Goal: Transaction & Acquisition: Purchase product/service

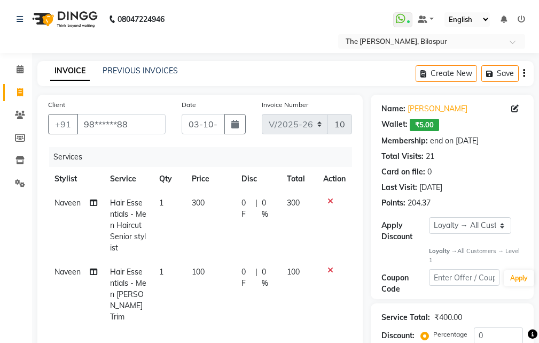
select select "6473"
select select "service"
select select "88211"
select select "1: Object"
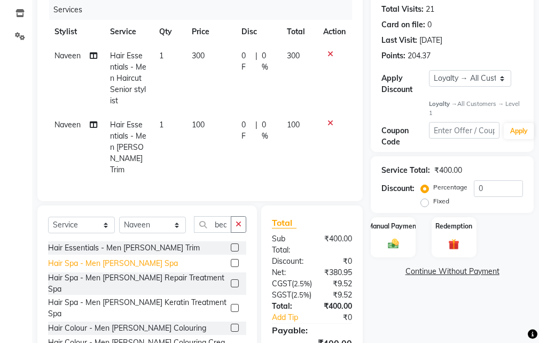
scroll to position [237, 0]
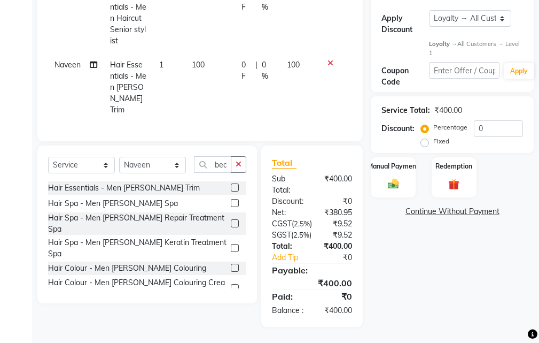
click at [241, 160] on icon "button" at bounding box center [239, 163] width 6 height 7
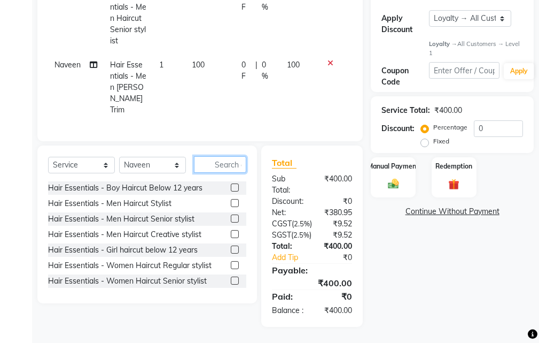
click at [223, 156] on input "text" at bounding box center [220, 164] width 52 height 17
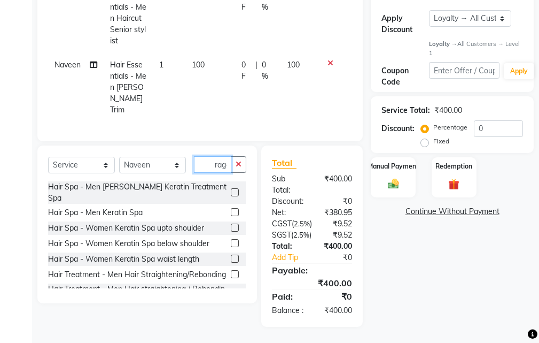
scroll to position [0, 4]
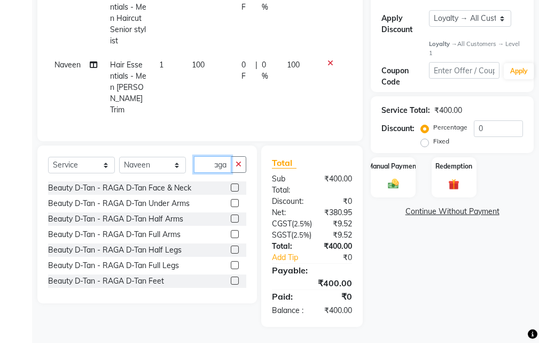
type input "raga"
click at [231, 183] on label at bounding box center [235, 187] width 8 height 8
click at [231, 184] on input "checkbox" at bounding box center [234, 187] width 7 height 7
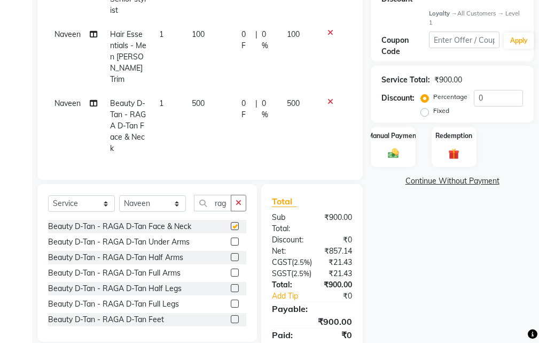
checkbox input "false"
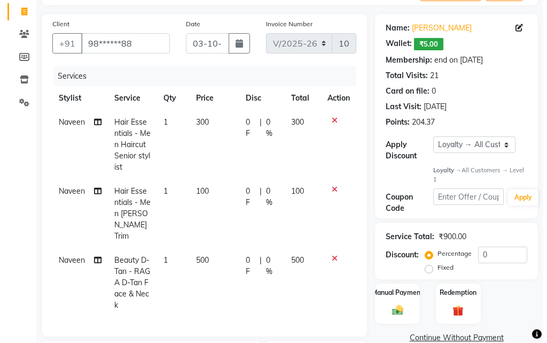
scroll to position [77, 0]
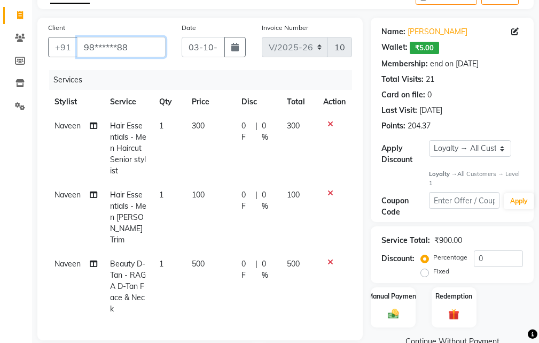
click at [132, 42] on input "98******88" at bounding box center [121, 47] width 89 height 20
click at [517, 29] on icon at bounding box center [514, 31] width 7 height 7
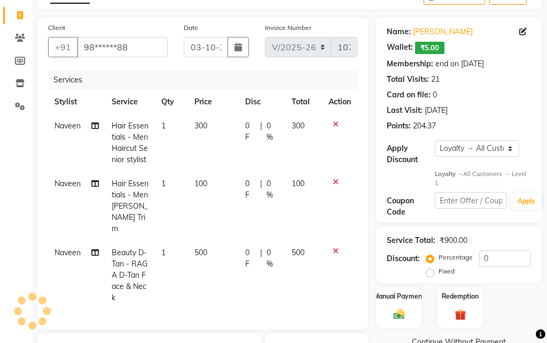
select select "14"
select select "08"
select select "2024"
select select "[DEMOGRAPHIC_DATA]"
select select "17"
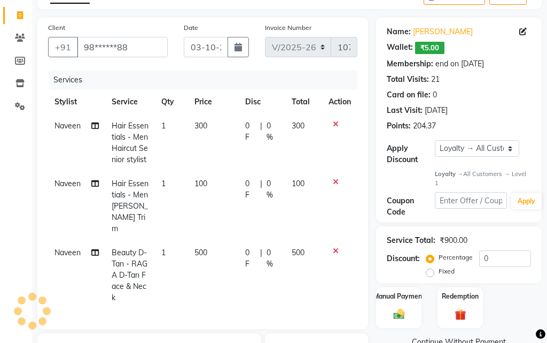
select select "01"
select select "2024"
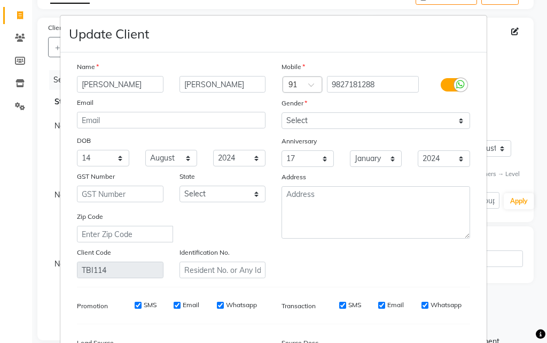
scroll to position [131, 0]
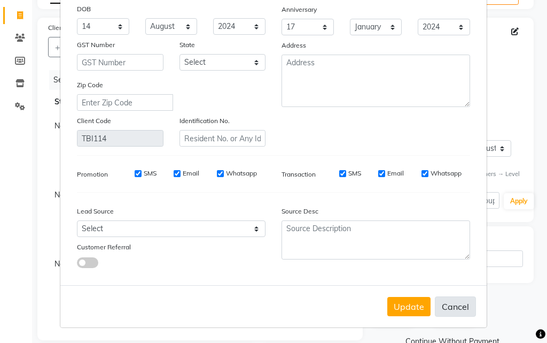
click at [452, 304] on button "Cancel" at bounding box center [455, 306] width 41 height 20
select select
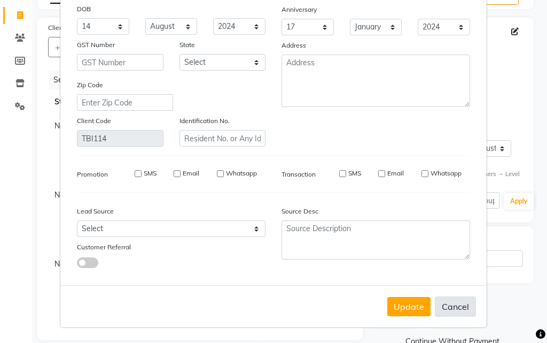
select select
checkbox input "false"
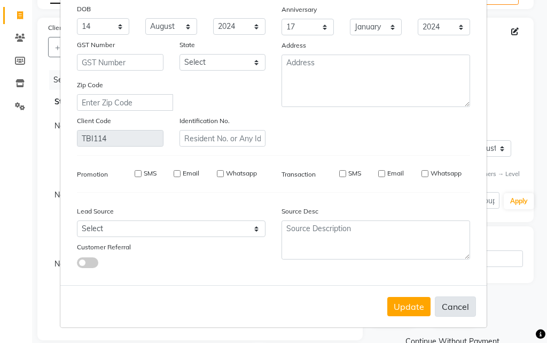
checkbox input "false"
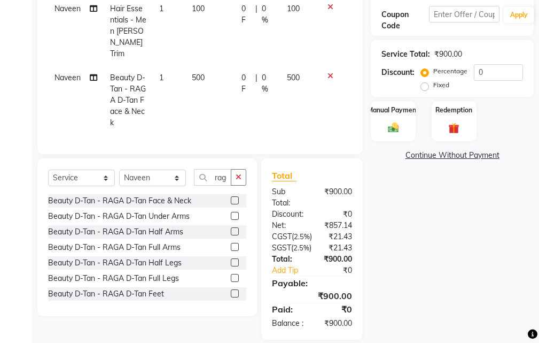
scroll to position [199, 0]
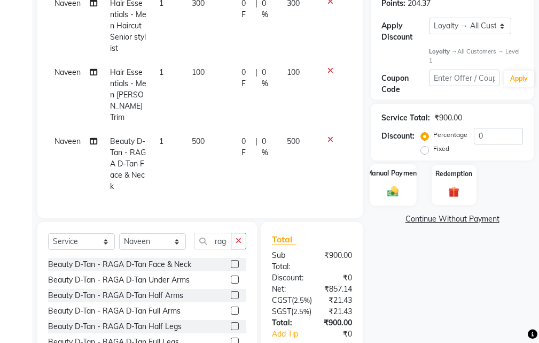
click at [402, 180] on div "Manual Payment" at bounding box center [393, 185] width 46 height 42
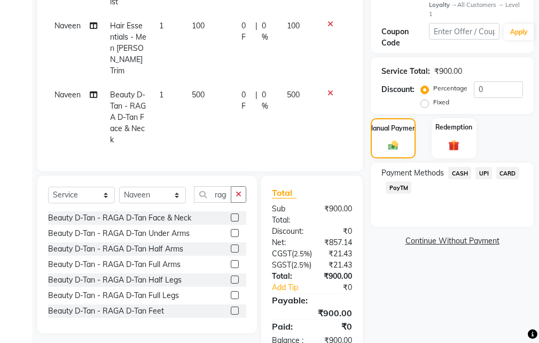
scroll to position [306, 0]
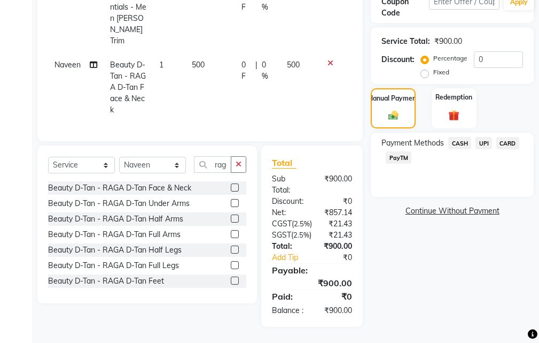
click at [466, 137] on span "CASH" at bounding box center [459, 143] width 23 height 12
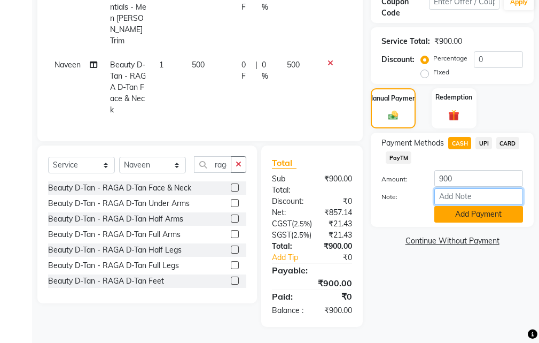
click at [463, 177] on div "Amount: 900 Note: Add Payment" at bounding box center [453, 196] width 142 height 52
click at [449, 206] on button "Add Payment" at bounding box center [479, 214] width 89 height 17
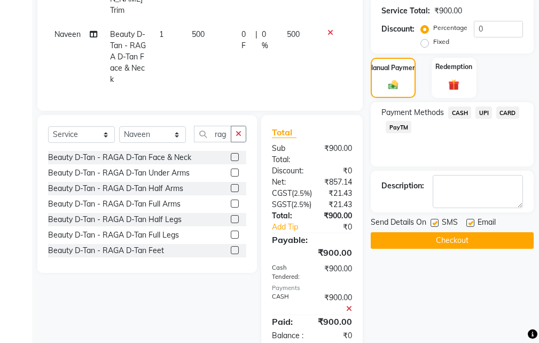
click at [459, 115] on span "CASH" at bounding box center [459, 112] width 23 height 12
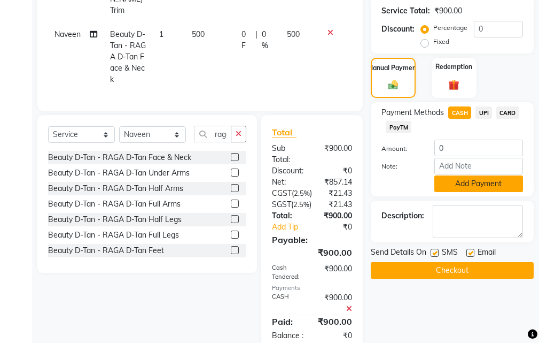
click at [470, 179] on button "Add Payment" at bounding box center [479, 183] width 89 height 17
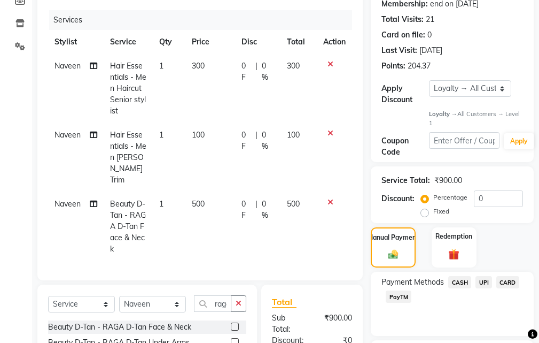
scroll to position [234, 0]
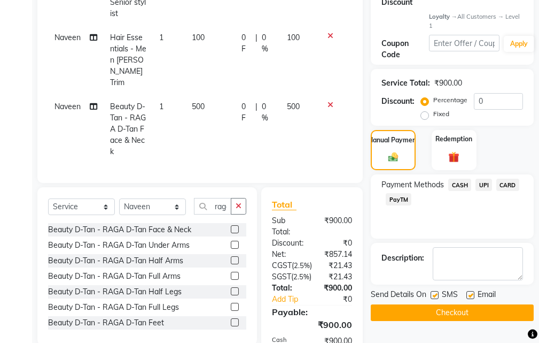
click at [423, 309] on button "Checkout" at bounding box center [452, 312] width 163 height 17
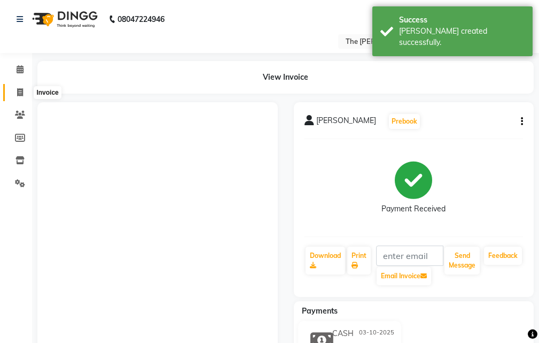
click at [24, 93] on span at bounding box center [20, 93] width 19 height 12
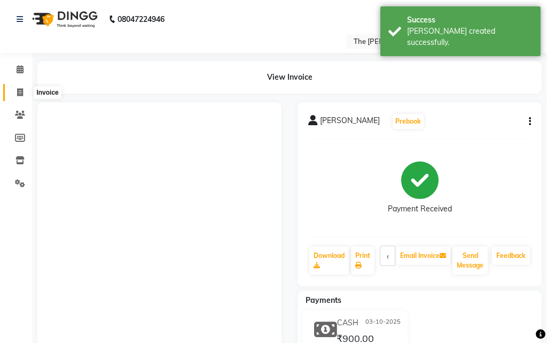
select select "6473"
select select "service"
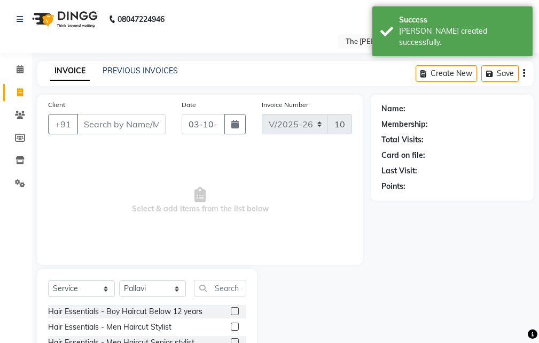
scroll to position [100, 0]
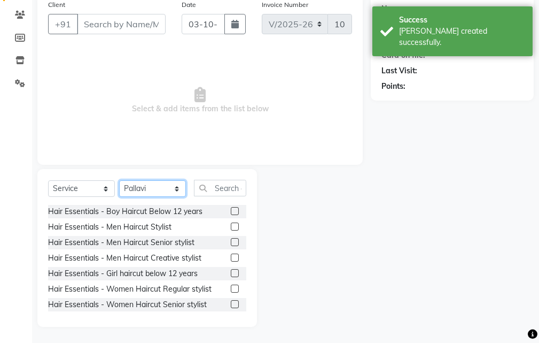
click at [159, 182] on select "Select Stylist Manager [PERSON_NAME][GEOGRAPHIC_DATA] [GEOGRAPHIC_DATA][PERSON_…" at bounding box center [152, 188] width 67 height 17
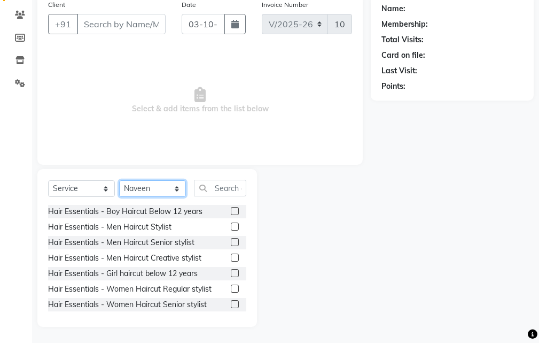
click at [119, 180] on select "Select Stylist Manager [PERSON_NAME][GEOGRAPHIC_DATA] [GEOGRAPHIC_DATA][PERSON_…" at bounding box center [152, 188] width 67 height 17
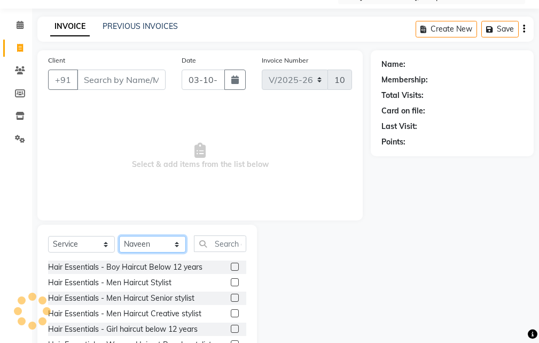
scroll to position [0, 0]
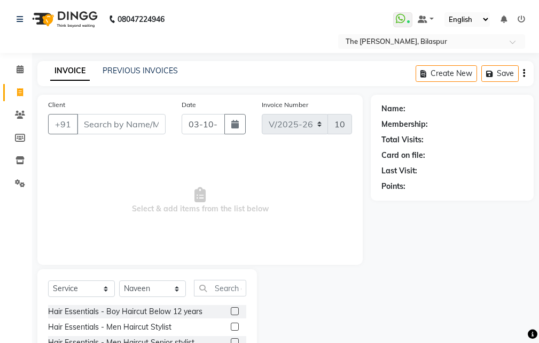
click at [137, 117] on div "Client +91" at bounding box center [107, 121] width 134 height 44
click at [131, 122] on input "Client" at bounding box center [121, 124] width 89 height 20
click at [165, 285] on select "Select Stylist Manager [PERSON_NAME][GEOGRAPHIC_DATA] [GEOGRAPHIC_DATA][PERSON_…" at bounding box center [152, 288] width 67 height 17
select select "63556"
click at [119, 280] on select "Select Stylist Manager [PERSON_NAME][GEOGRAPHIC_DATA] [GEOGRAPHIC_DATA][PERSON_…" at bounding box center [152, 288] width 67 height 17
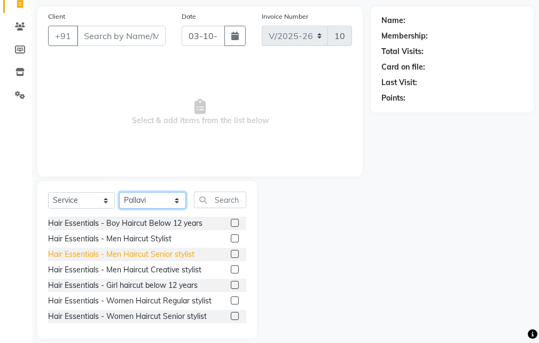
scroll to position [100, 0]
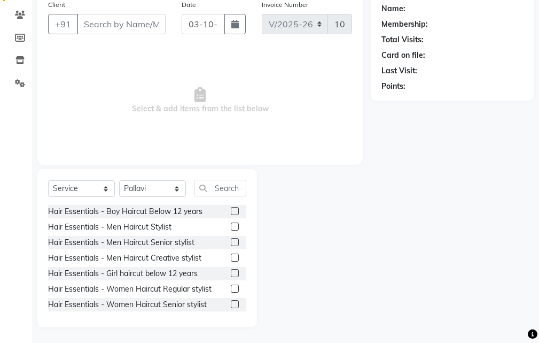
click at [231, 242] on label at bounding box center [235, 242] width 8 height 8
click at [231, 242] on input "checkbox" at bounding box center [234, 242] width 7 height 7
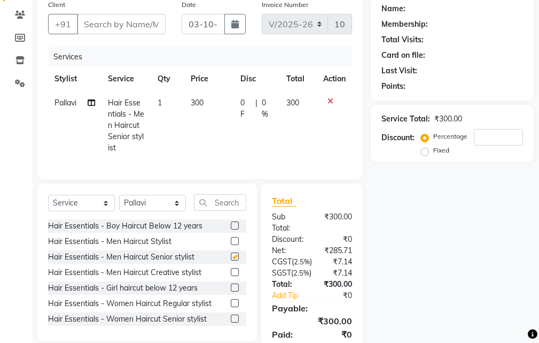
checkbox input "false"
click at [332, 95] on td at bounding box center [334, 125] width 35 height 69
click at [329, 100] on icon at bounding box center [331, 100] width 6 height 7
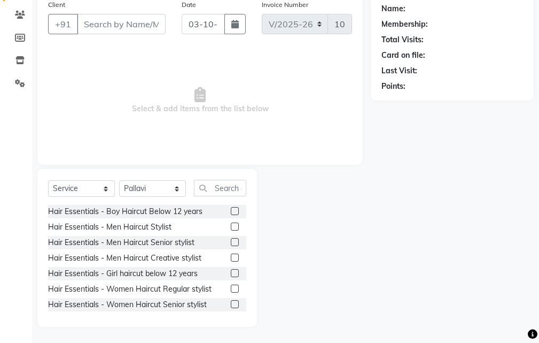
click at [231, 303] on label at bounding box center [235, 304] width 8 height 8
click at [231, 303] on input "checkbox" at bounding box center [234, 304] width 7 height 7
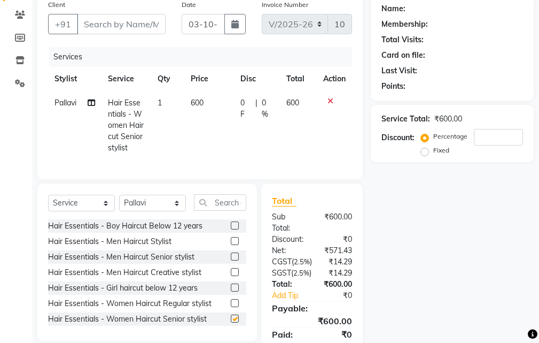
checkbox input "false"
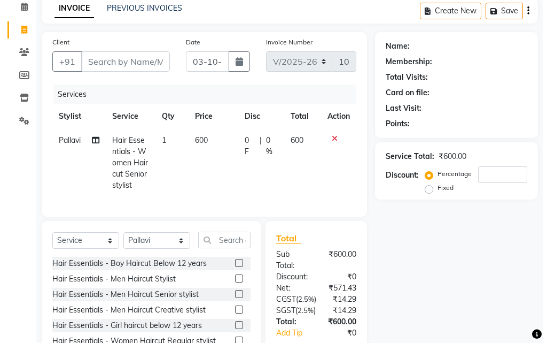
scroll to position [0, 0]
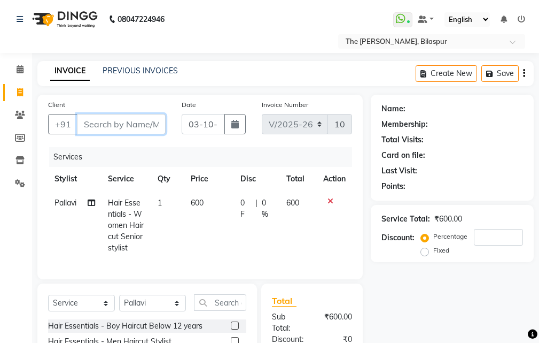
click at [130, 125] on input "Client" at bounding box center [121, 124] width 89 height 20
type input "7"
type input "0"
type input "7440222344"
click at [134, 121] on span "Add Client" at bounding box center [138, 124] width 42 height 11
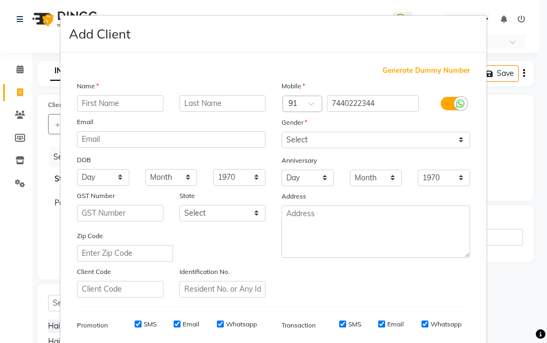
click at [108, 106] on input "text" at bounding box center [120, 103] width 87 height 17
type input "[PERSON_NAME]"
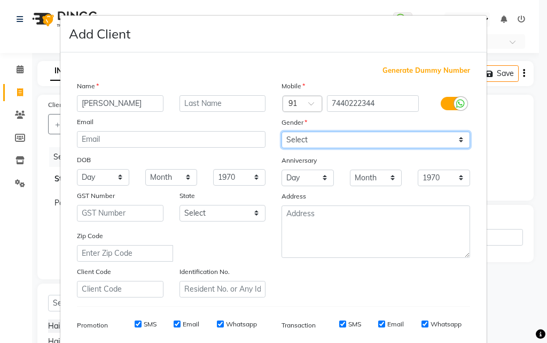
click at [315, 143] on select "Select [DEMOGRAPHIC_DATA] [DEMOGRAPHIC_DATA] Other Prefer Not To Say" at bounding box center [376, 139] width 189 height 17
select select "[DEMOGRAPHIC_DATA]"
click at [282, 131] on select "Select [DEMOGRAPHIC_DATA] [DEMOGRAPHIC_DATA] Other Prefer Not To Say" at bounding box center [376, 139] width 189 height 17
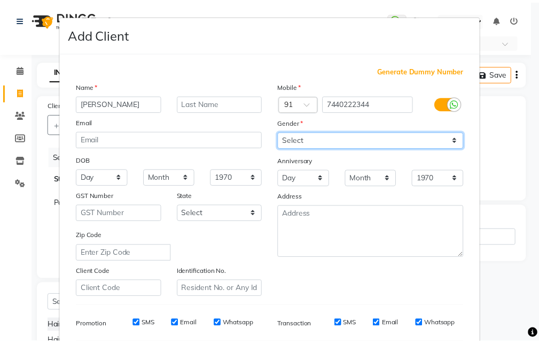
scroll to position [151, 0]
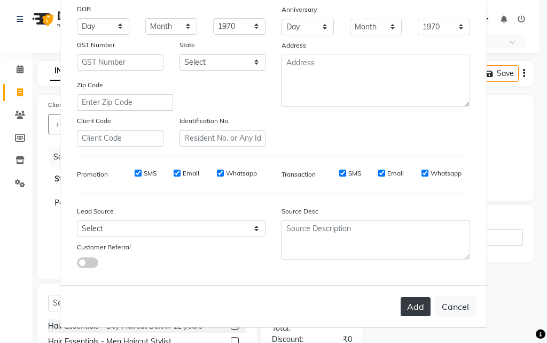
click at [416, 307] on button "Add" at bounding box center [416, 306] width 30 height 19
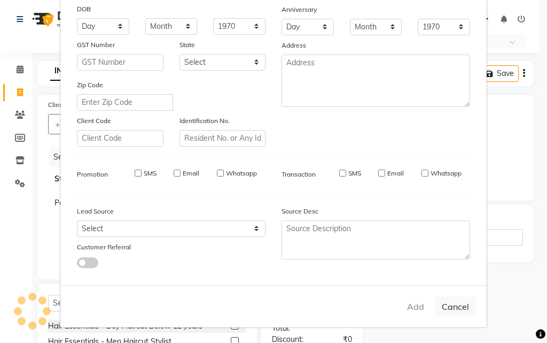
type input "74******44"
select select
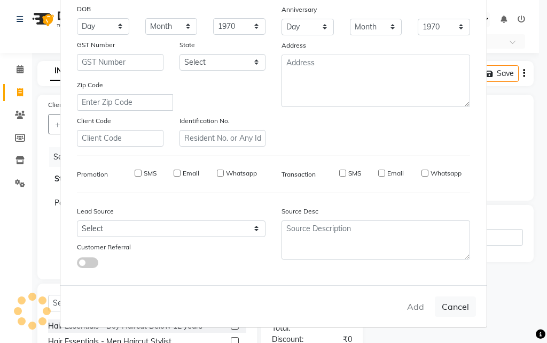
select select
checkbox input "false"
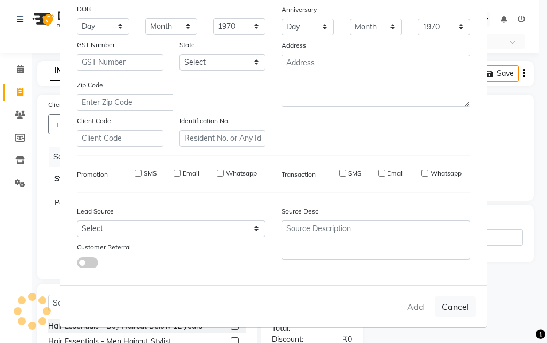
checkbox input "false"
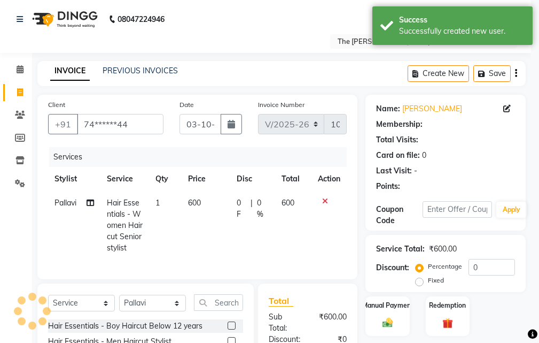
select select "1: Object"
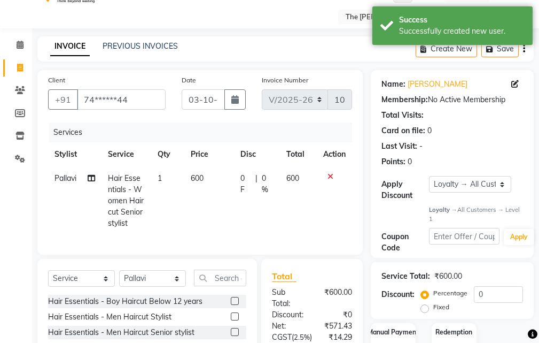
scroll to position [19, 0]
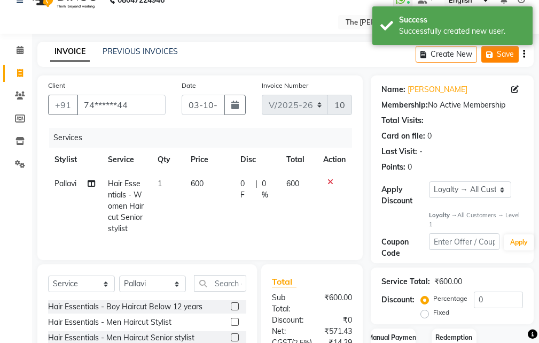
click at [496, 59] on button "Save" at bounding box center [500, 54] width 37 height 17
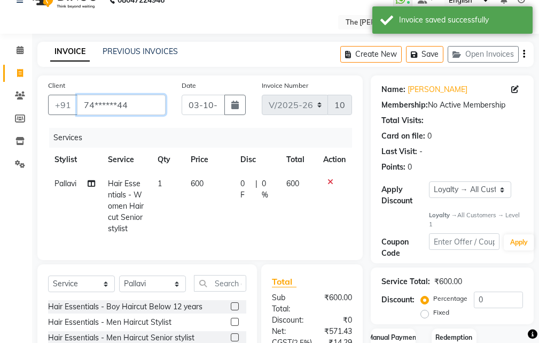
click at [148, 108] on input "74******44" at bounding box center [121, 105] width 89 height 20
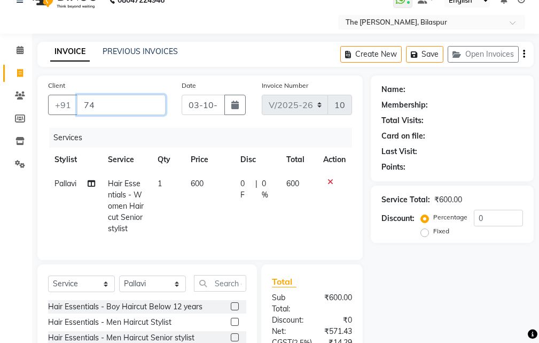
click at [141, 108] on input "74" at bounding box center [121, 105] width 89 height 20
type input "7"
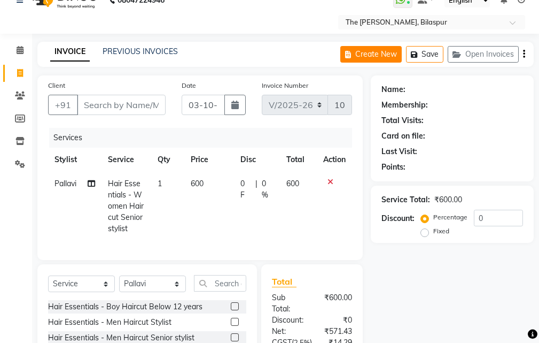
click at [368, 49] on button "Create New" at bounding box center [370, 54] width 61 height 17
select select "service"
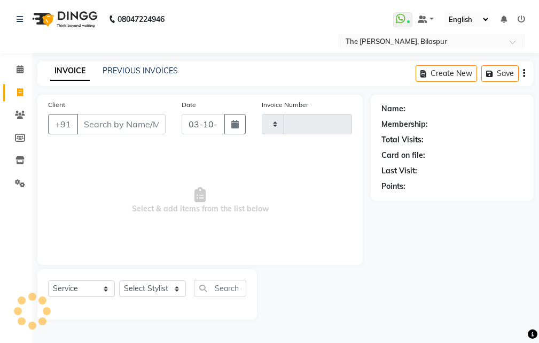
scroll to position [0, 0]
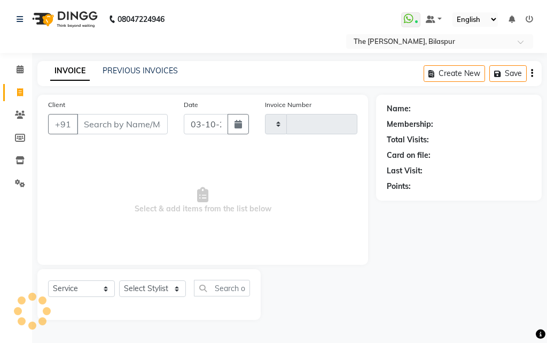
type input "1072"
select select "6473"
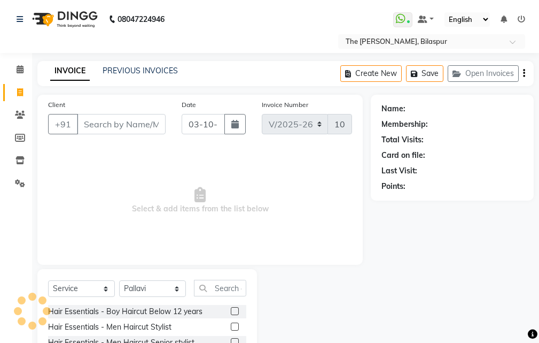
click at [109, 122] on input "Client" at bounding box center [121, 124] width 89 height 20
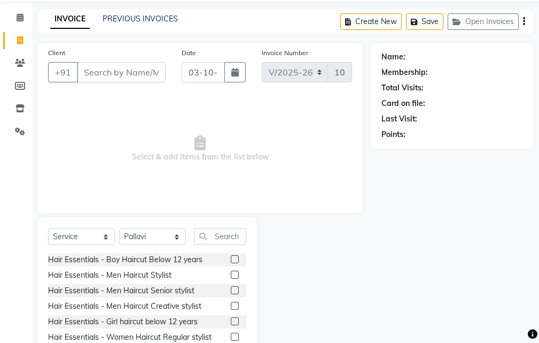
scroll to position [100, 0]
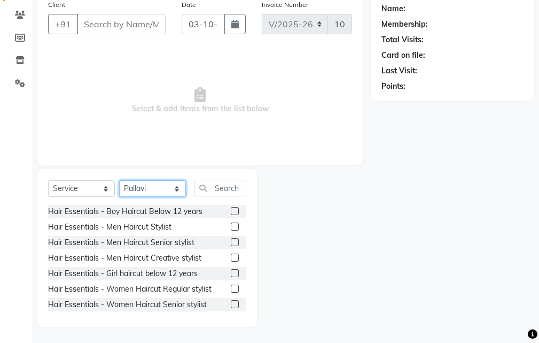
drag, startPoint x: 141, startPoint y: 188, endPoint x: 140, endPoint y: 167, distance: 20.9
click at [141, 188] on select "Select Stylist Manager [PERSON_NAME][GEOGRAPHIC_DATA] [GEOGRAPHIC_DATA][PERSON_…" at bounding box center [152, 188] width 67 height 17
click at [119, 180] on select "Select Stylist Manager [PERSON_NAME][GEOGRAPHIC_DATA] [GEOGRAPHIC_DATA][PERSON_…" at bounding box center [152, 188] width 67 height 17
click at [158, 188] on select "Select Stylist Manager [PERSON_NAME][GEOGRAPHIC_DATA] [GEOGRAPHIC_DATA][PERSON_…" at bounding box center [152, 188] width 67 height 17
click at [153, 188] on select "Select Stylist Manager [PERSON_NAME][GEOGRAPHIC_DATA] [GEOGRAPHIC_DATA][PERSON_…" at bounding box center [152, 188] width 67 height 17
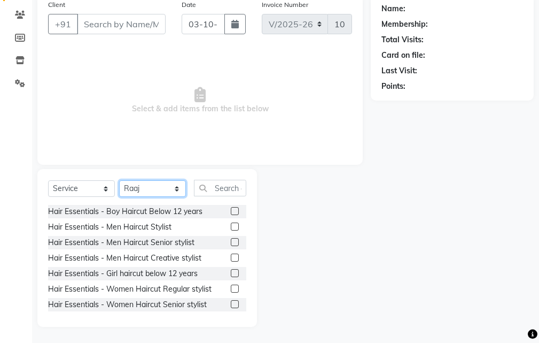
click at [172, 185] on select "Select Stylist Manager [PERSON_NAME][GEOGRAPHIC_DATA] [GEOGRAPHIC_DATA][PERSON_…" at bounding box center [152, 188] width 67 height 17
select select "88211"
click at [119, 180] on select "Select Stylist Manager [PERSON_NAME][GEOGRAPHIC_DATA] [GEOGRAPHIC_DATA][PERSON_…" at bounding box center [152, 188] width 67 height 17
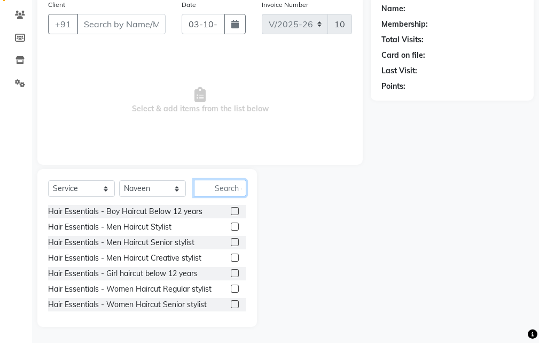
click at [218, 190] on input "text" at bounding box center [220, 188] width 52 height 17
drag, startPoint x: 227, startPoint y: 302, endPoint x: 218, endPoint y: 263, distance: 39.7
click at [231, 302] on label at bounding box center [235, 304] width 8 height 8
click at [231, 302] on input "checkbox" at bounding box center [234, 304] width 7 height 7
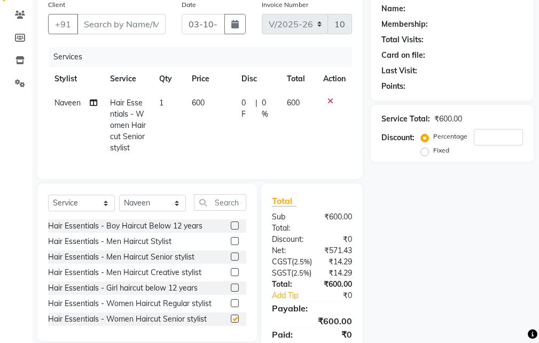
checkbox input "false"
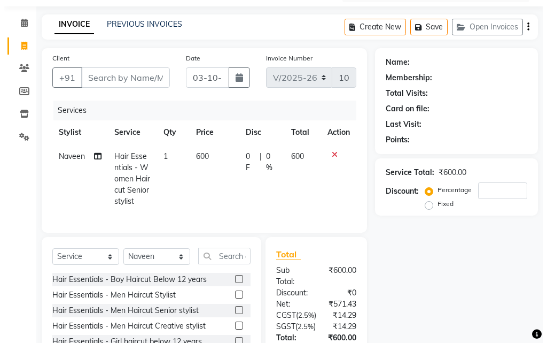
scroll to position [0, 0]
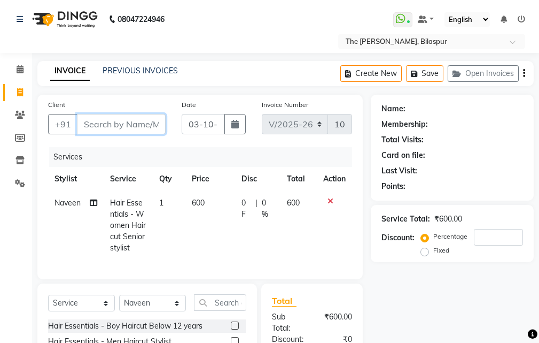
click at [140, 129] on input "Client" at bounding box center [121, 124] width 89 height 20
click at [18, 74] on span at bounding box center [20, 70] width 19 height 12
click at [18, 72] on icon at bounding box center [20, 69] width 7 height 8
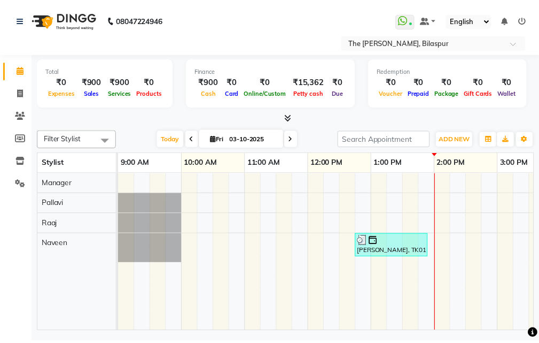
scroll to position [0, 1]
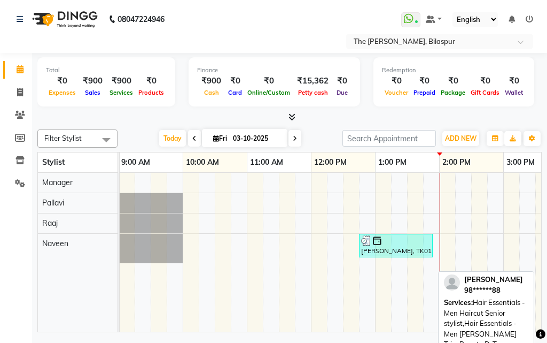
click at [386, 249] on div "[PERSON_NAME], TK01, 12:45 PM-01:55 PM, Hair Essentials - Men Haircut Senior st…" at bounding box center [396, 245] width 72 height 20
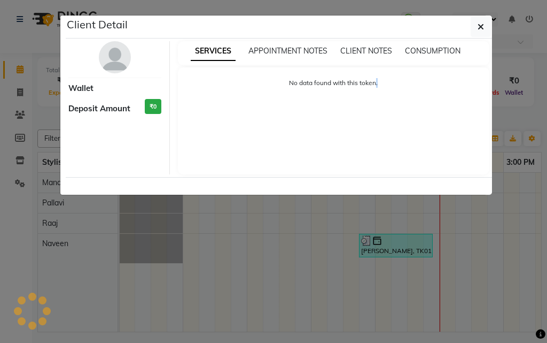
click at [386, 247] on ngb-modal-window "Client Detail Wallet Deposit Amount ₹0 SERVICES APPOINTMENT NOTES CLIENT NOTES …" at bounding box center [273, 171] width 547 height 343
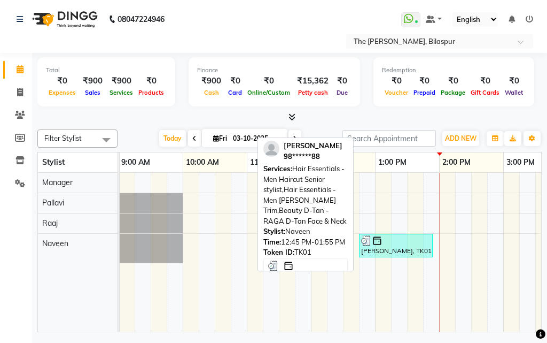
click at [384, 241] on div at bounding box center [395, 240] width 69 height 11
select select "3"
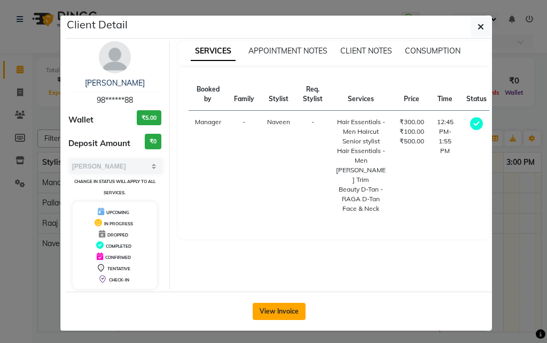
drag, startPoint x: 275, startPoint y: 320, endPoint x: 275, endPoint y: 314, distance: 5.9
click at [275, 319] on button "View Invoice" at bounding box center [279, 311] width 53 height 17
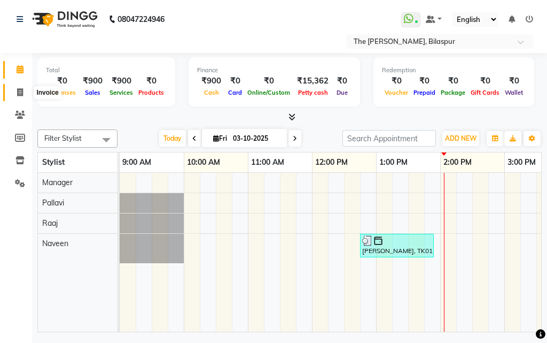
click at [22, 91] on icon at bounding box center [20, 92] width 6 height 8
select select "service"
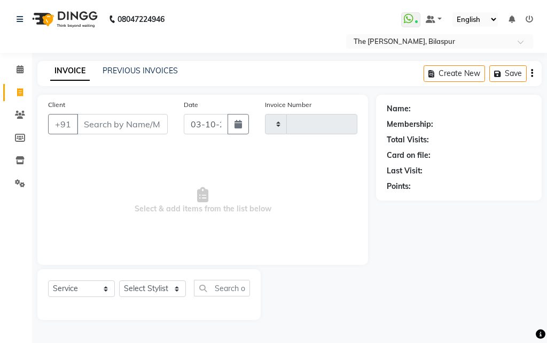
type input "1072"
select select "6473"
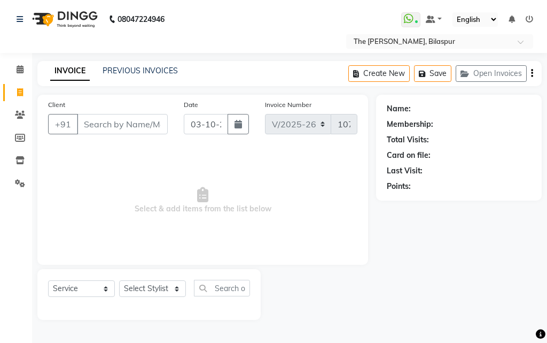
select select "63556"
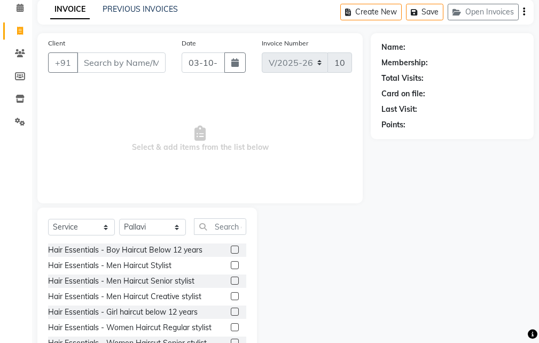
scroll to position [100, 0]
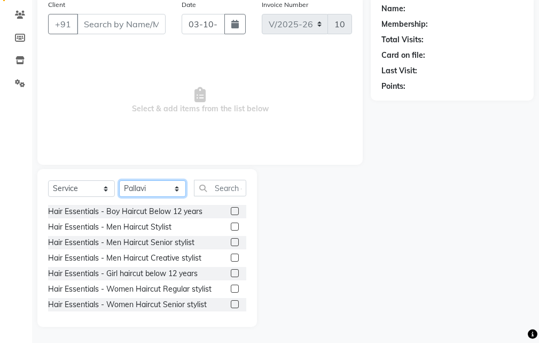
click at [168, 189] on select "Select Stylist Manager [PERSON_NAME][GEOGRAPHIC_DATA] [GEOGRAPHIC_DATA][PERSON_…" at bounding box center [152, 188] width 67 height 17
click at [119, 180] on select "Select Stylist Manager [PERSON_NAME][GEOGRAPHIC_DATA] [GEOGRAPHIC_DATA][PERSON_…" at bounding box center [152, 188] width 67 height 17
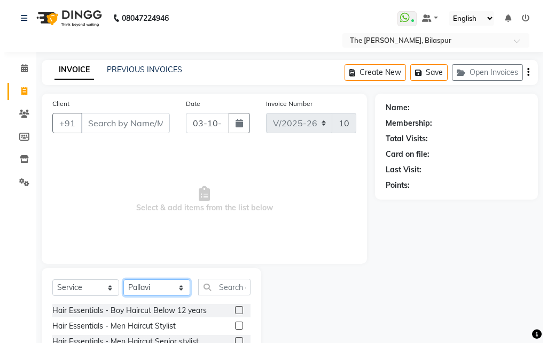
scroll to position [0, 0]
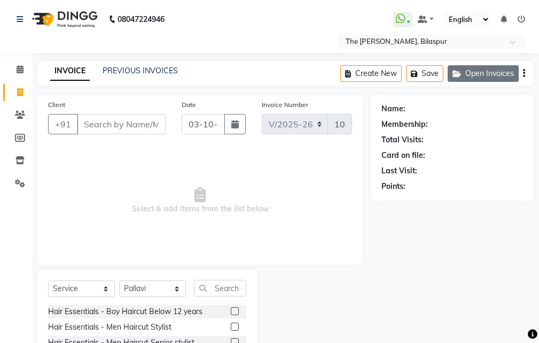
click at [482, 73] on button "Open Invoices" at bounding box center [483, 73] width 71 height 17
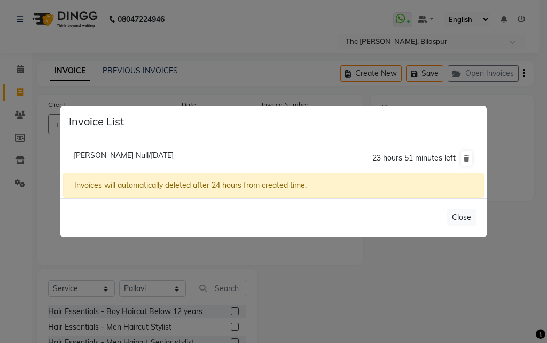
click at [118, 150] on span "[PERSON_NAME] Null/[DATE]" at bounding box center [124, 155] width 100 height 10
type input "74******44"
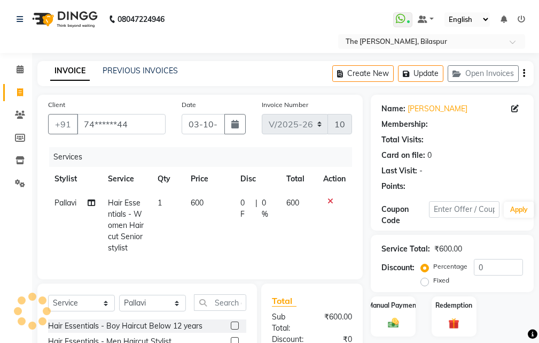
select select "1: Object"
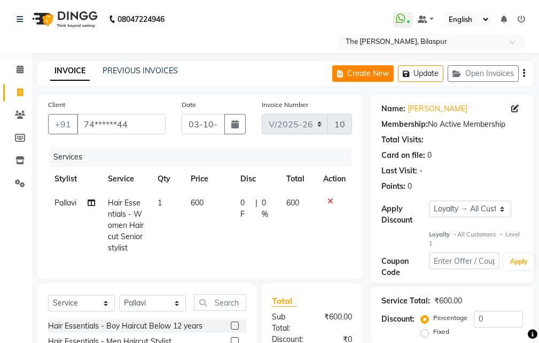
click at [375, 75] on button "Create New" at bounding box center [362, 73] width 61 height 17
select select "service"
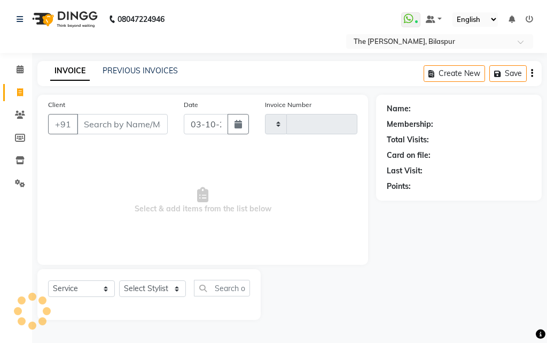
type input "1072"
select select "6473"
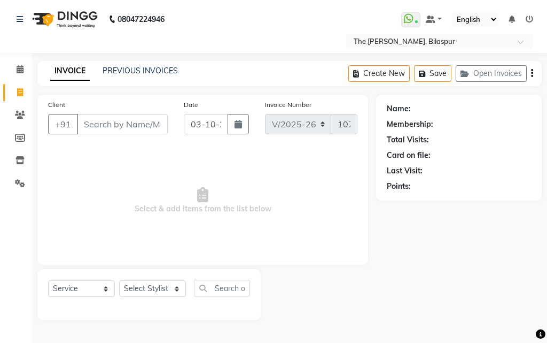
select select "63556"
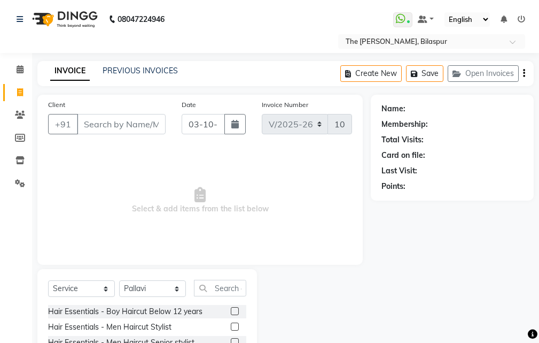
click at [121, 119] on input "Client" at bounding box center [121, 124] width 89 height 20
type input "9642582214"
click at [141, 122] on span "Add Client" at bounding box center [138, 124] width 42 height 11
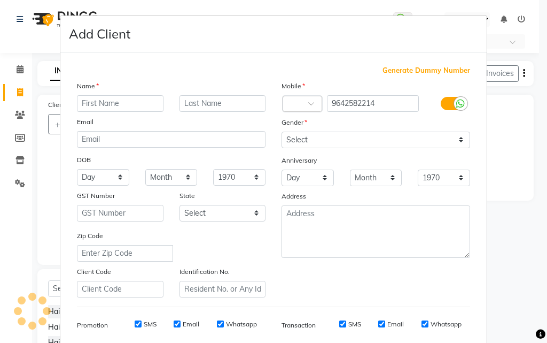
click at [120, 101] on input "text" at bounding box center [120, 103] width 87 height 17
type input "Minkchi"
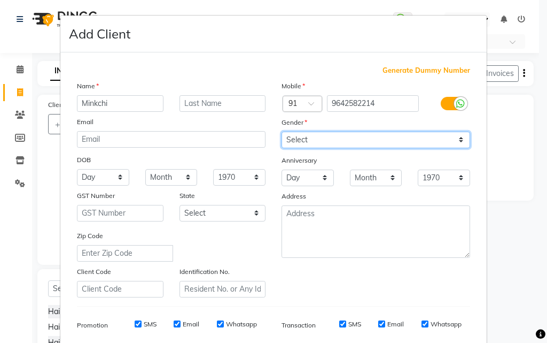
click at [291, 146] on select "Select [DEMOGRAPHIC_DATA] [DEMOGRAPHIC_DATA] Other Prefer Not To Say" at bounding box center [376, 139] width 189 height 17
select select "[DEMOGRAPHIC_DATA]"
click at [282, 131] on select "Select [DEMOGRAPHIC_DATA] [DEMOGRAPHIC_DATA] Other Prefer Not To Say" at bounding box center [376, 139] width 189 height 17
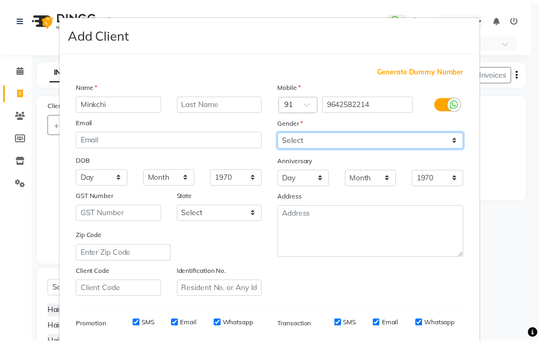
scroll to position [151, 0]
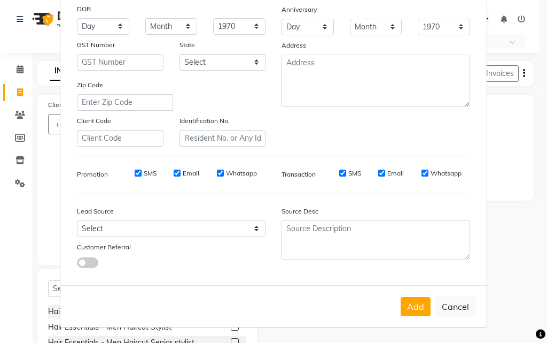
click at [414, 309] on button "Add" at bounding box center [416, 306] width 30 height 19
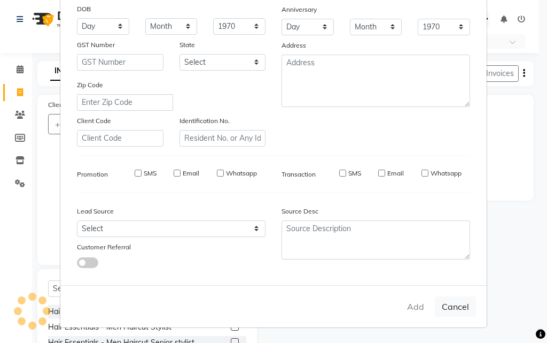
type input "96******14"
select select
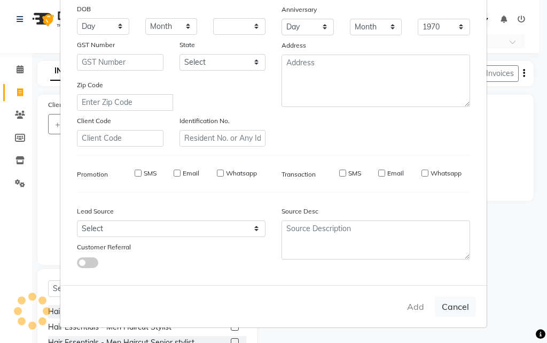
select select
checkbox input "false"
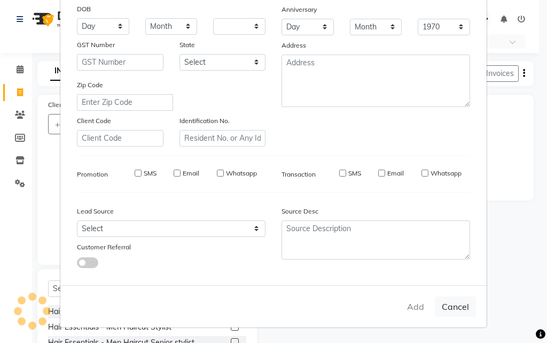
checkbox input "false"
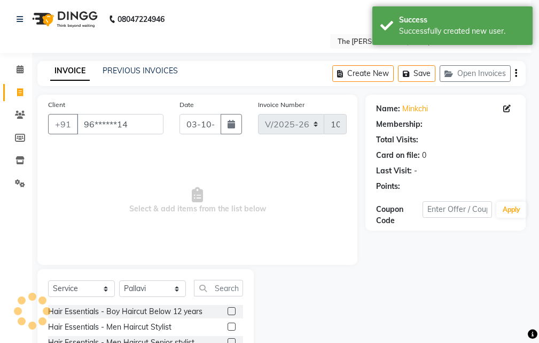
select select "1: Object"
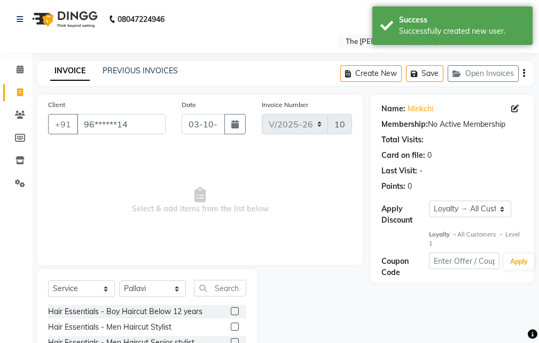
scroll to position [100, 0]
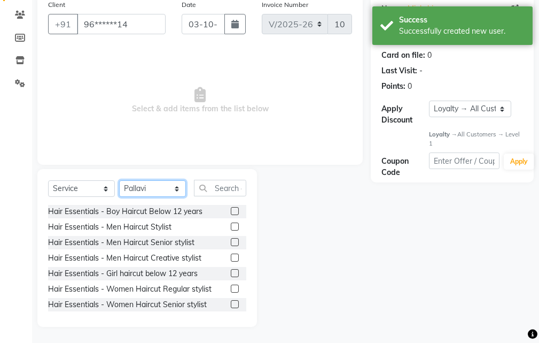
click at [152, 183] on select "Select Stylist Manager [PERSON_NAME][GEOGRAPHIC_DATA] [GEOGRAPHIC_DATA][PERSON_…" at bounding box center [152, 188] width 67 height 17
click at [119, 180] on select "Select Stylist Manager [PERSON_NAME][GEOGRAPHIC_DATA] [GEOGRAPHIC_DATA][PERSON_…" at bounding box center [152, 188] width 67 height 17
click at [157, 187] on select "Select Stylist Manager [PERSON_NAME][GEOGRAPHIC_DATA] [GEOGRAPHIC_DATA][PERSON_…" at bounding box center [152, 188] width 67 height 17
click at [119, 180] on select "Select Stylist Manager [PERSON_NAME][GEOGRAPHIC_DATA] [GEOGRAPHIC_DATA][PERSON_…" at bounding box center [152, 188] width 67 height 17
click at [150, 190] on select "Select Stylist Manager [PERSON_NAME][GEOGRAPHIC_DATA] [GEOGRAPHIC_DATA][PERSON_…" at bounding box center [152, 188] width 67 height 17
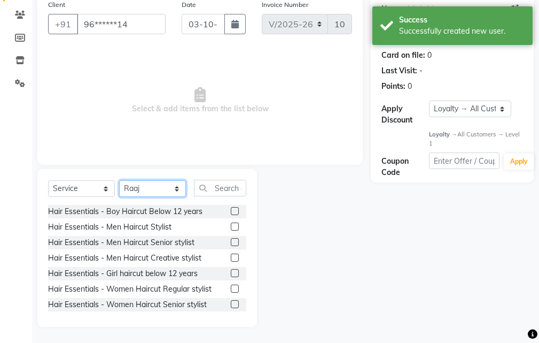
select select "88211"
click at [119, 180] on select "Select Stylist Manager [PERSON_NAME][GEOGRAPHIC_DATA] [GEOGRAPHIC_DATA][PERSON_…" at bounding box center [152, 188] width 67 height 17
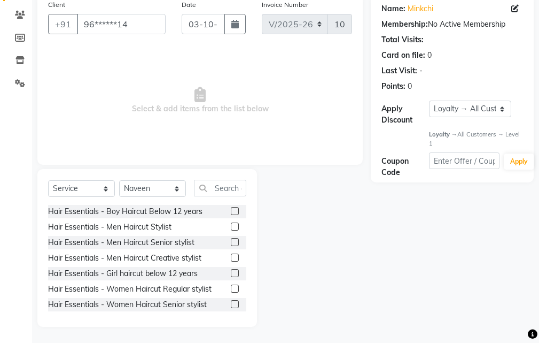
click at [231, 304] on label at bounding box center [235, 304] width 8 height 8
click at [231, 304] on input "checkbox" at bounding box center [234, 304] width 7 height 7
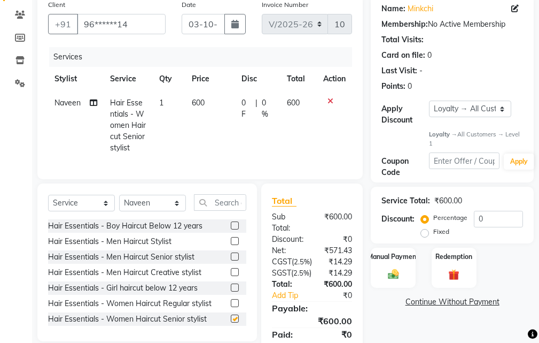
checkbox input "false"
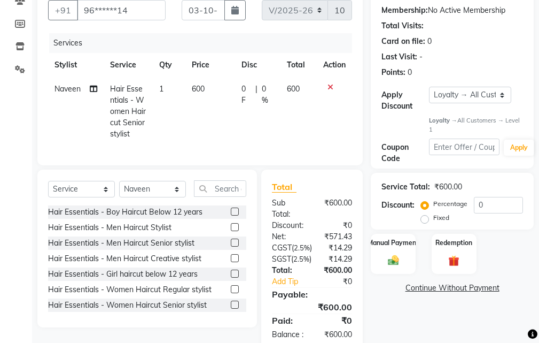
scroll to position [19, 0]
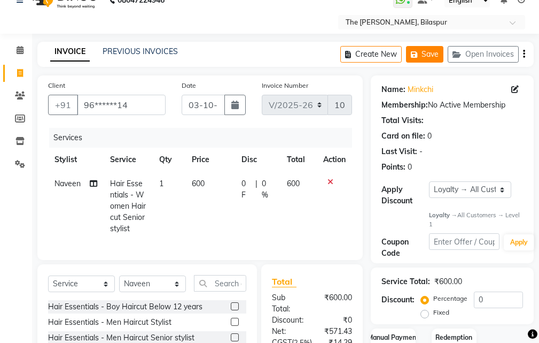
click at [421, 51] on icon "button" at bounding box center [416, 54] width 11 height 7
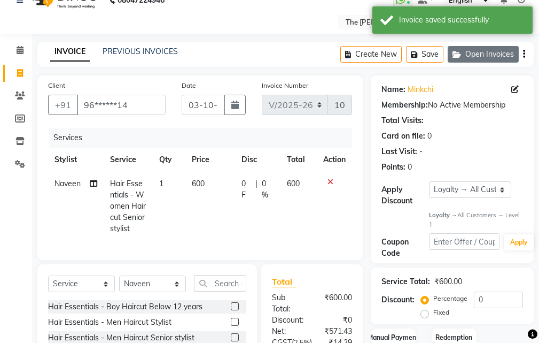
click at [476, 50] on button "Open Invoices" at bounding box center [483, 54] width 71 height 17
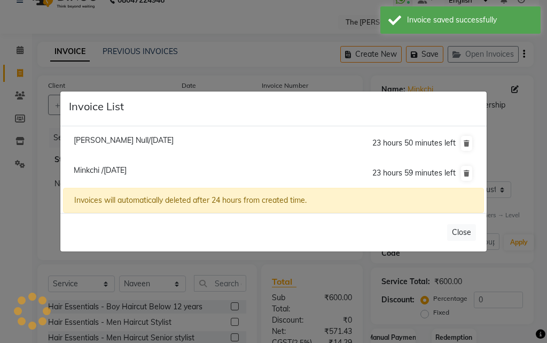
click at [124, 139] on span "[PERSON_NAME] Null/[DATE]" at bounding box center [124, 140] width 100 height 10
type input "74******44"
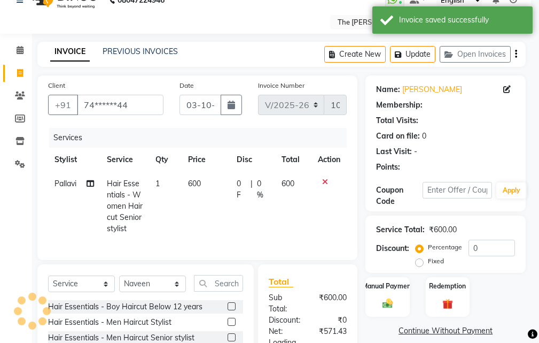
select select "1: Object"
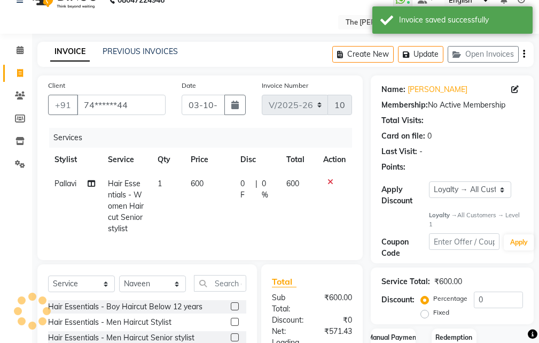
select select
click at [247, 11] on nav "08047224946 Select Location × The [PERSON_NAME], Bilaspur WhatsApp Status ✕ Sta…" at bounding box center [269, 7] width 539 height 53
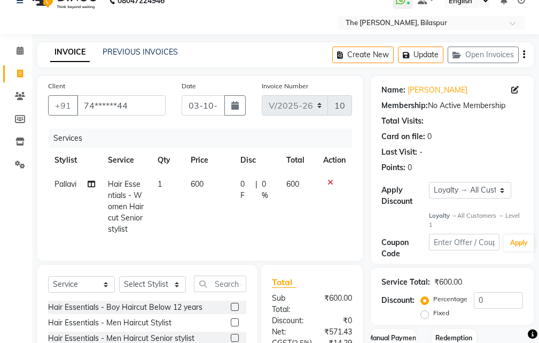
scroll to position [0, 0]
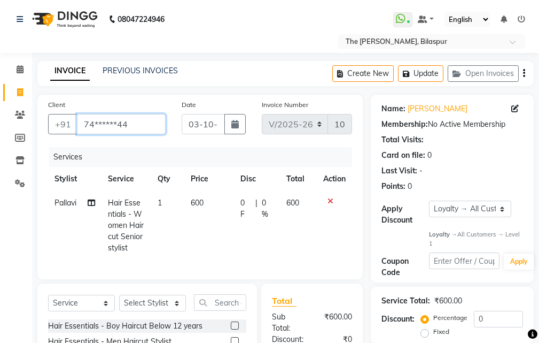
click at [129, 123] on input "74******44" at bounding box center [121, 124] width 89 height 20
click at [145, 122] on input "74******44" at bounding box center [121, 124] width 89 height 20
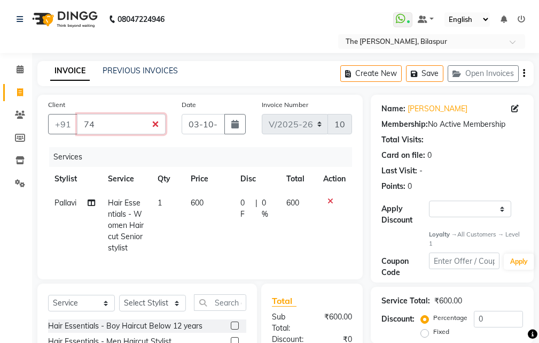
type input "7"
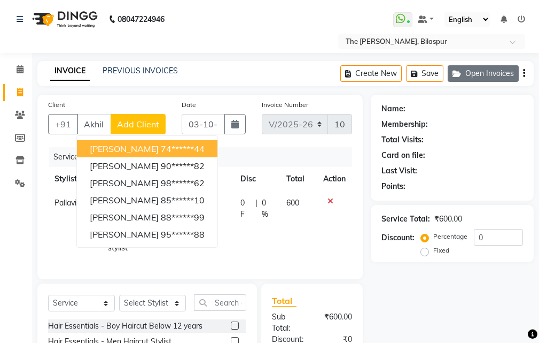
click at [461, 71] on icon "button" at bounding box center [459, 73] width 13 height 7
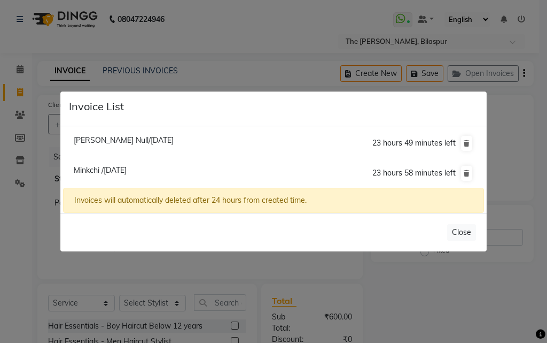
click at [121, 137] on span "[PERSON_NAME] Null/[DATE]" at bounding box center [124, 140] width 100 height 10
type input "74******44"
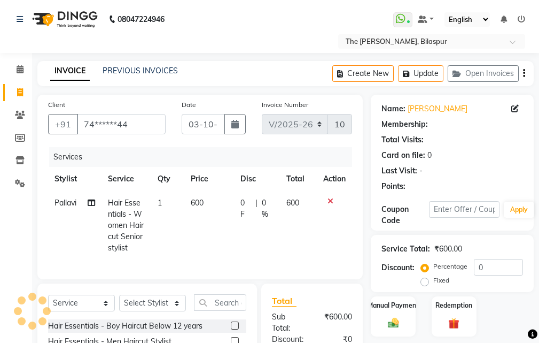
select select "1: Object"
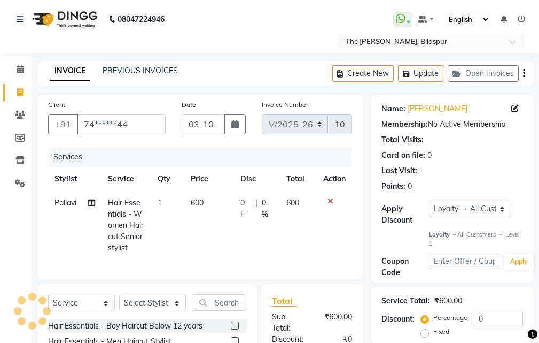
select select
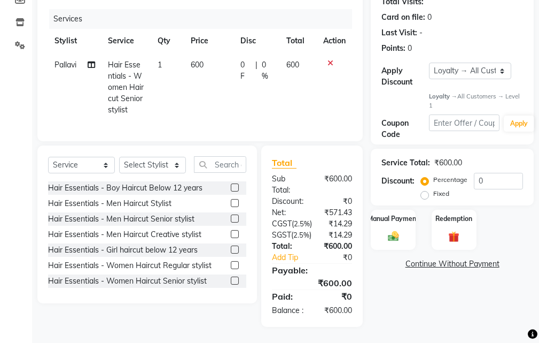
scroll to position [160, 0]
click at [395, 209] on div "Manual Payment" at bounding box center [393, 230] width 46 height 42
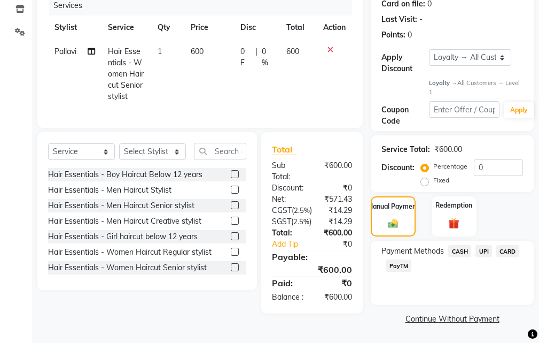
click at [478, 245] on span "UPI" at bounding box center [484, 251] width 17 height 12
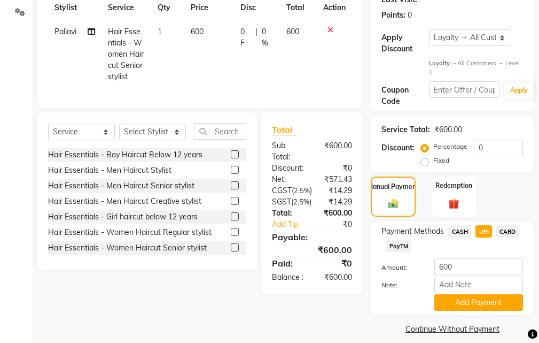
scroll to position [181, 0]
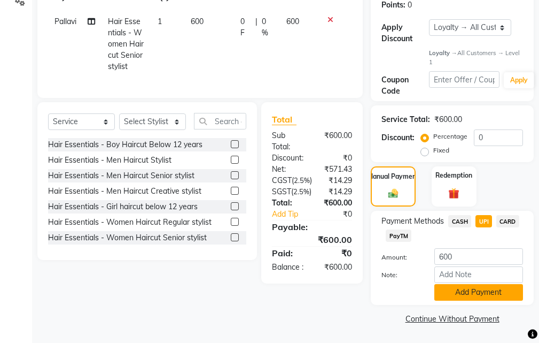
click at [459, 297] on button "Add Payment" at bounding box center [479, 292] width 89 height 17
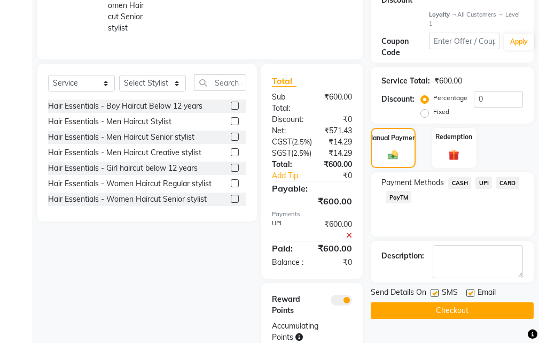
scroll to position [86, 0]
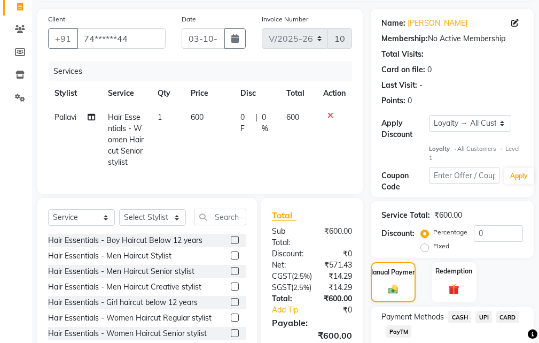
drag, startPoint x: 482, startPoint y: 316, endPoint x: 479, endPoint y: 311, distance: 6.2
click at [482, 315] on span "UPI" at bounding box center [484, 317] width 17 height 12
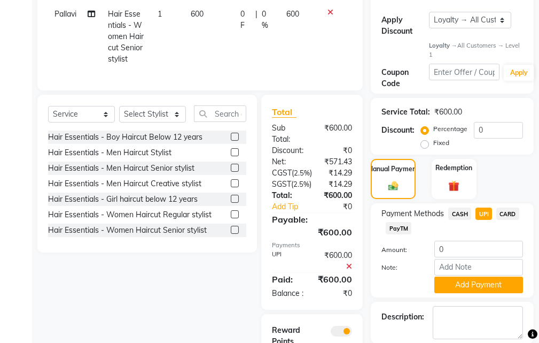
scroll to position [299, 0]
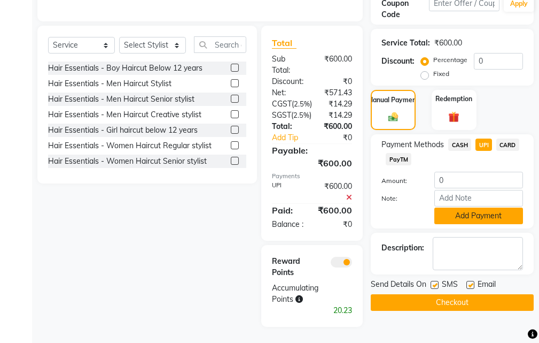
click at [494, 207] on button "Add Payment" at bounding box center [479, 215] width 89 height 17
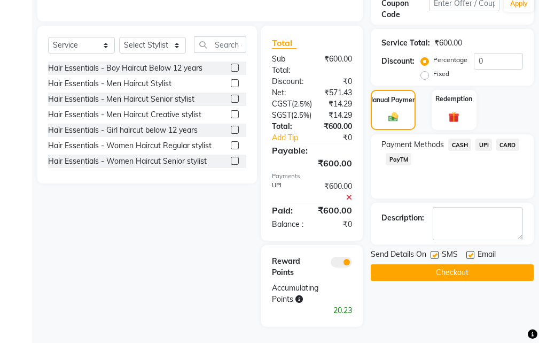
click at [452, 264] on button "Checkout" at bounding box center [452, 272] width 163 height 17
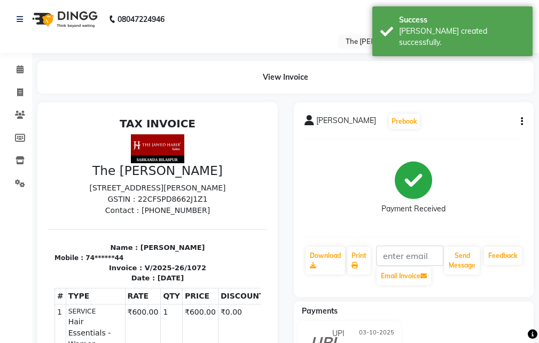
select select "service"
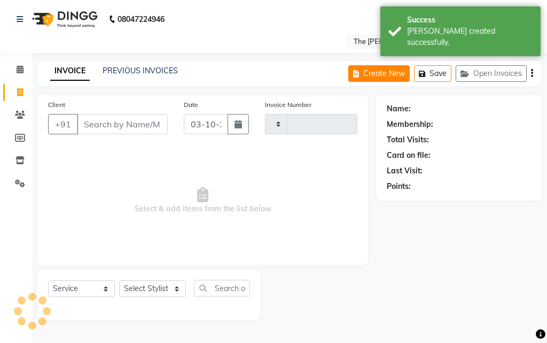
select select "63556"
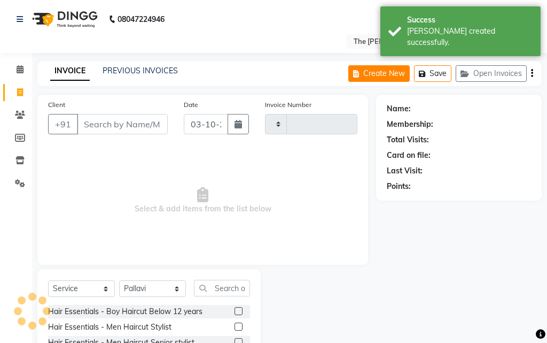
type input "1073"
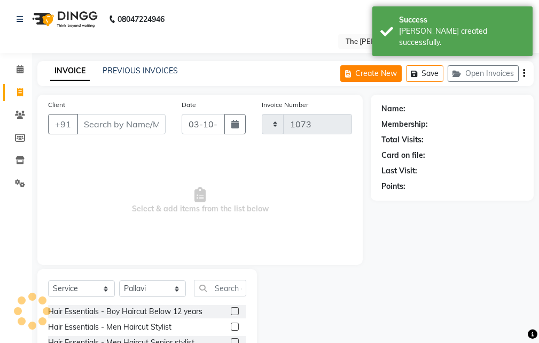
select select "6473"
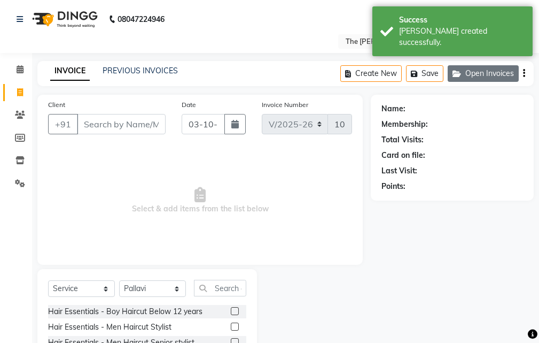
click at [492, 70] on button "Open Invoices" at bounding box center [483, 73] width 71 height 17
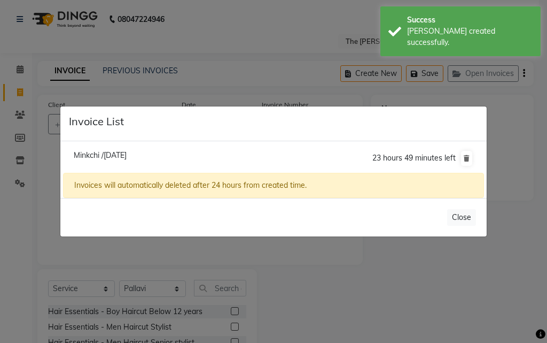
click at [120, 156] on span "Minkchi /[DATE]" at bounding box center [100, 155] width 53 height 10
type input "96******14"
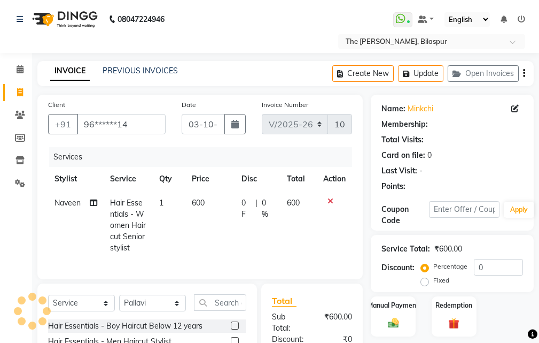
select select "1: Object"
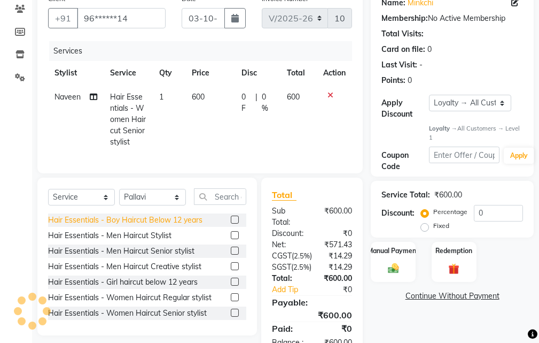
scroll to position [107, 0]
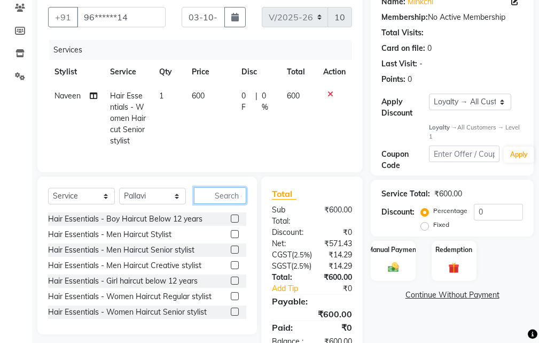
click at [220, 203] on input "text" at bounding box center [220, 195] width 52 height 17
click at [231, 315] on label at bounding box center [235, 311] width 8 height 8
click at [231, 315] on input "checkbox" at bounding box center [234, 311] width 7 height 7
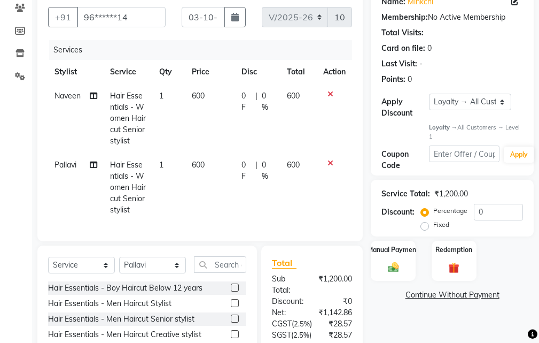
checkbox input "false"
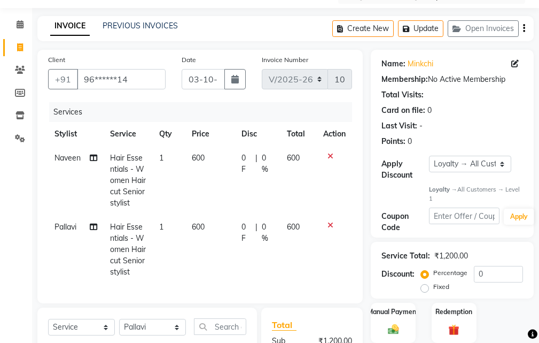
scroll to position [0, 0]
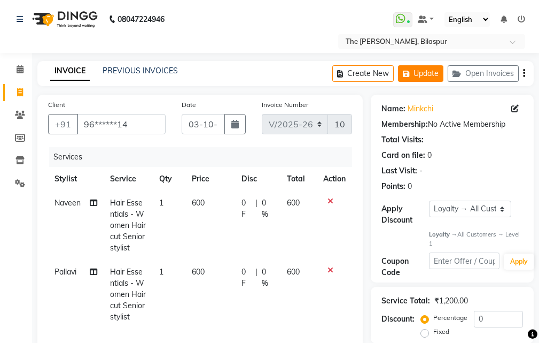
click at [433, 77] on button "Update" at bounding box center [420, 73] width 45 height 17
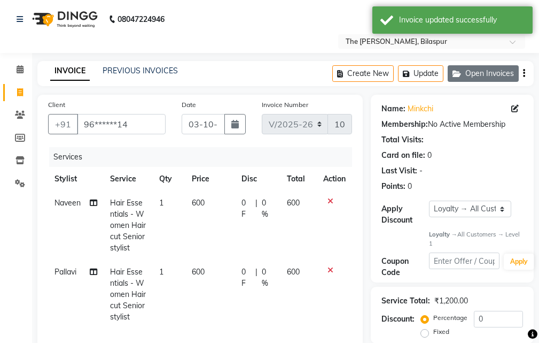
click at [464, 76] on icon "button" at bounding box center [459, 73] width 13 height 7
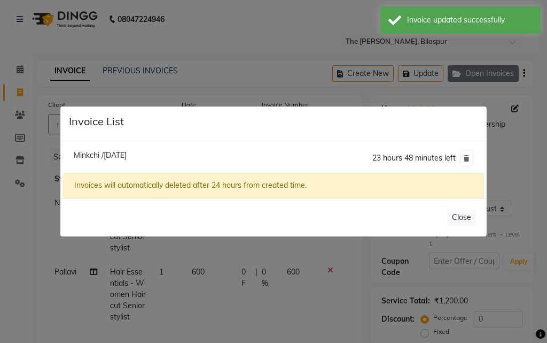
click at [464, 76] on ngb-modal-window "Invoice List Minkchi /[DATE] 23 hours 48 minutes left Invoices will automatical…" at bounding box center [273, 171] width 547 height 343
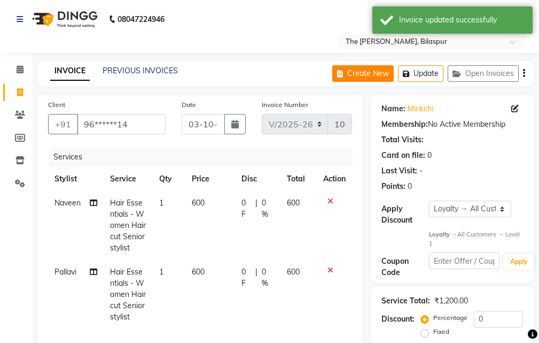
click at [351, 76] on button "Create New" at bounding box center [362, 73] width 61 height 17
select select "service"
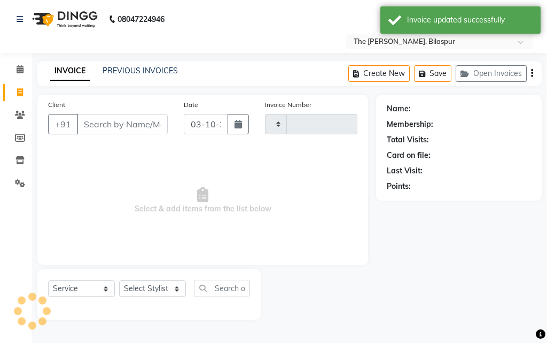
type input "1073"
select select "6473"
click at [118, 117] on input "Client" at bounding box center [122, 124] width 91 height 20
select select "63556"
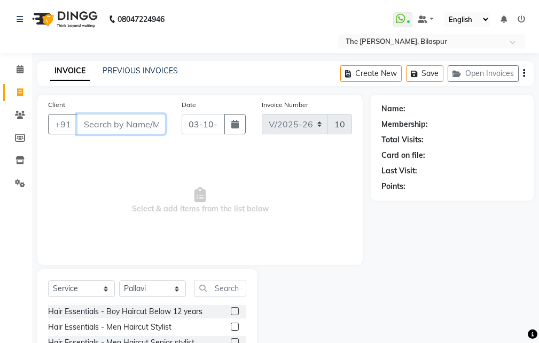
click at [113, 130] on input "Client" at bounding box center [121, 124] width 89 height 20
type input "v"
click at [107, 125] on input "v" at bounding box center [121, 124] width 89 height 20
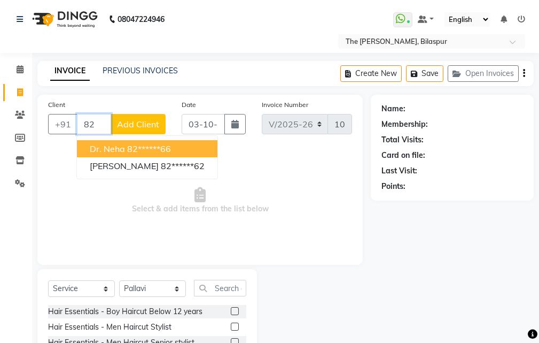
type input "8"
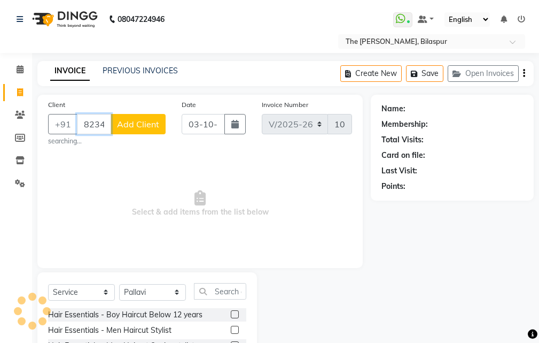
type input "8234064361"
click at [141, 120] on span "Add Client" at bounding box center [138, 124] width 42 height 11
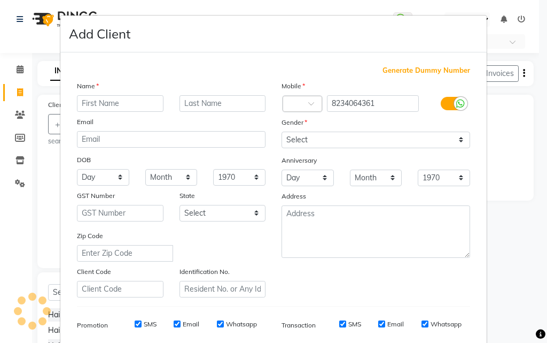
click at [127, 100] on input "text" at bounding box center [120, 103] width 87 height 17
type input "[PERSON_NAME]"
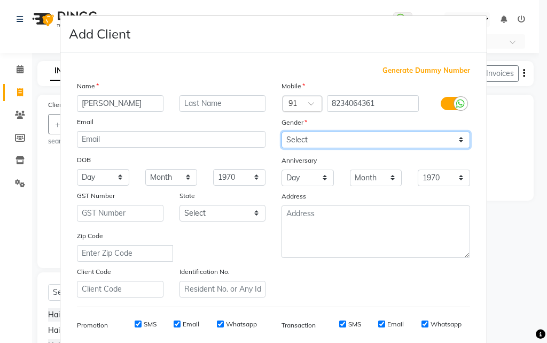
click at [313, 141] on select "Select [DEMOGRAPHIC_DATA] [DEMOGRAPHIC_DATA] Other Prefer Not To Say" at bounding box center [376, 139] width 189 height 17
select select "[DEMOGRAPHIC_DATA]"
click at [282, 131] on select "Select [DEMOGRAPHIC_DATA] [DEMOGRAPHIC_DATA] Other Prefer Not To Say" at bounding box center [376, 139] width 189 height 17
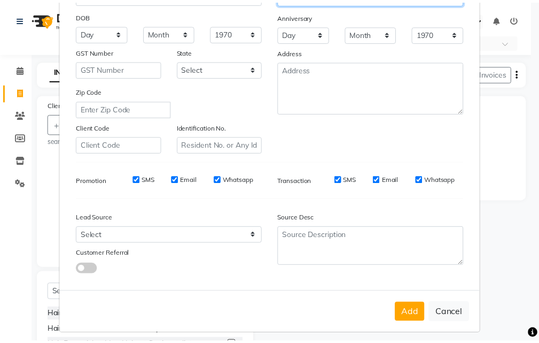
scroll to position [151, 0]
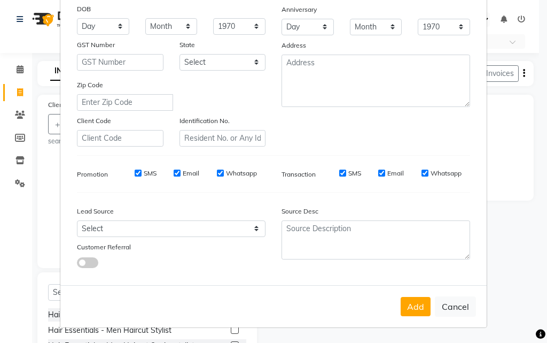
click at [417, 307] on button "Add" at bounding box center [416, 306] width 30 height 19
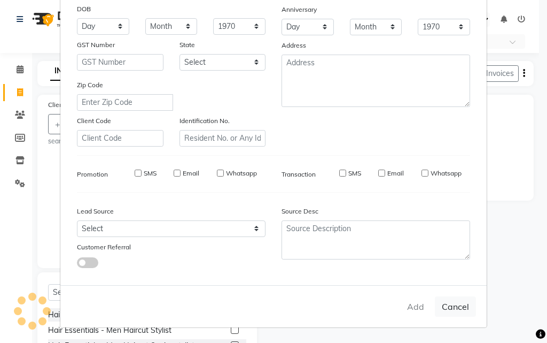
type input "82******61"
select select
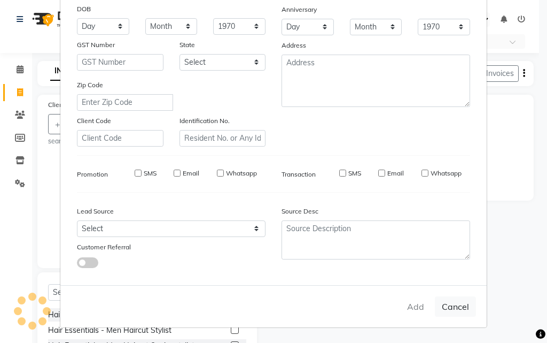
select select
checkbox input "false"
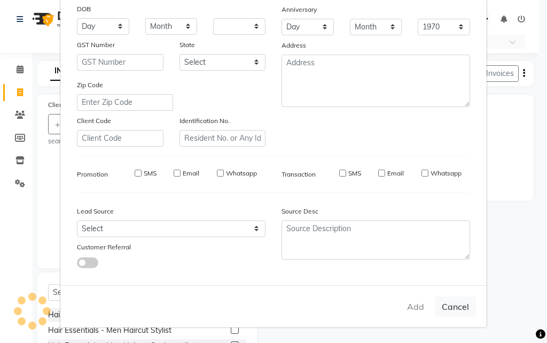
checkbox input "false"
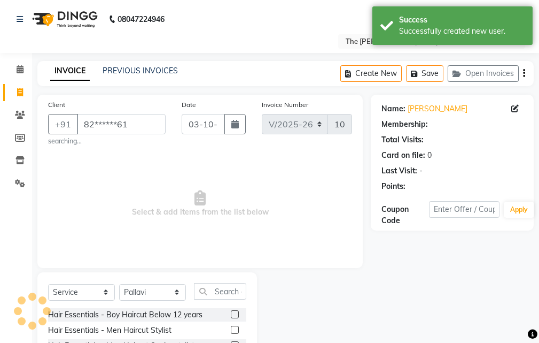
select select "1: Object"
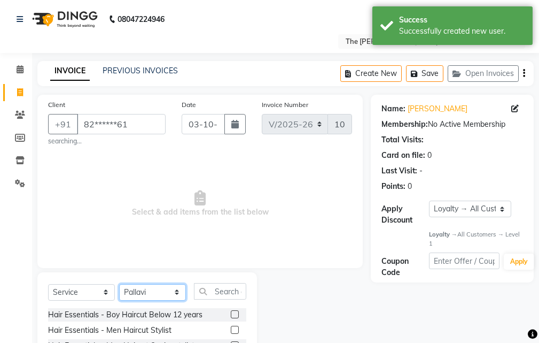
click at [157, 293] on select "Select Stylist Manager [PERSON_NAME][GEOGRAPHIC_DATA] [GEOGRAPHIC_DATA][PERSON_…" at bounding box center [152, 292] width 67 height 17
click at [260, 198] on span "Select & add items from the list below" at bounding box center [200, 203] width 304 height 107
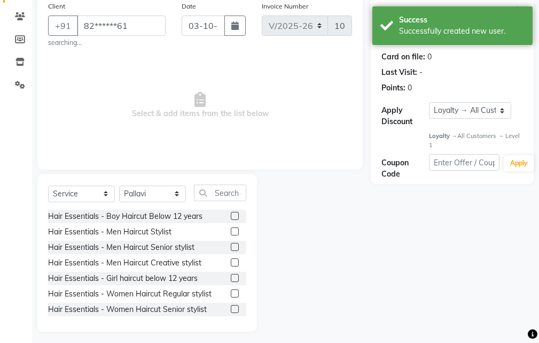
scroll to position [103, 0]
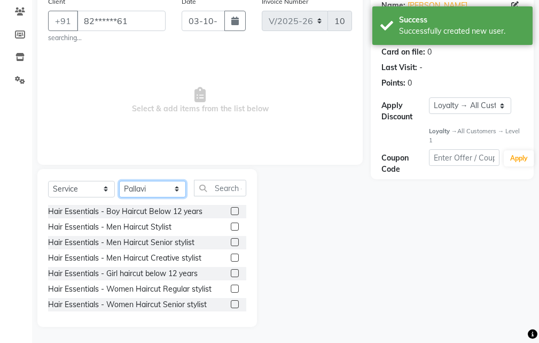
click at [159, 191] on select "Select Stylist Manager [PERSON_NAME][GEOGRAPHIC_DATA] [GEOGRAPHIC_DATA][PERSON_…" at bounding box center [152, 189] width 67 height 17
select select "86788"
click at [119, 181] on select "Select Stylist Manager [PERSON_NAME][GEOGRAPHIC_DATA] [GEOGRAPHIC_DATA][PERSON_…" at bounding box center [152, 189] width 67 height 17
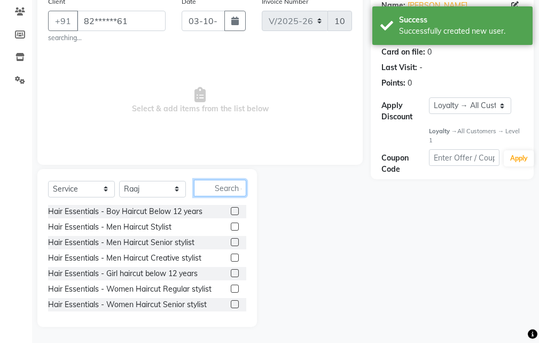
click at [220, 185] on input "text" at bounding box center [220, 188] width 52 height 17
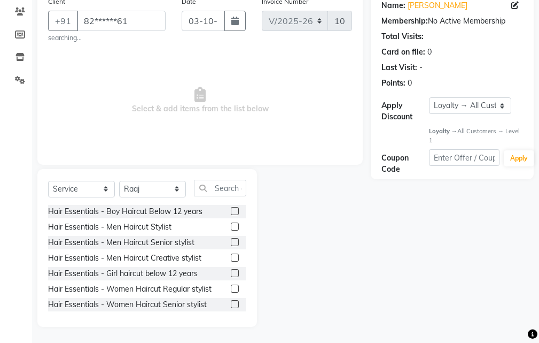
drag, startPoint x: 227, startPoint y: 240, endPoint x: 220, endPoint y: 217, distance: 23.9
click at [231, 240] on label at bounding box center [235, 242] width 8 height 8
click at [231, 240] on input "checkbox" at bounding box center [234, 242] width 7 height 7
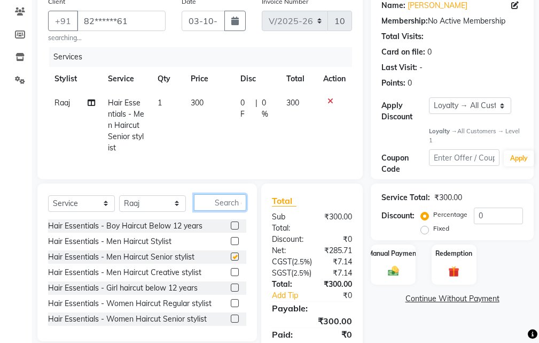
checkbox input "false"
click at [219, 211] on input "text" at bounding box center [220, 202] width 52 height 17
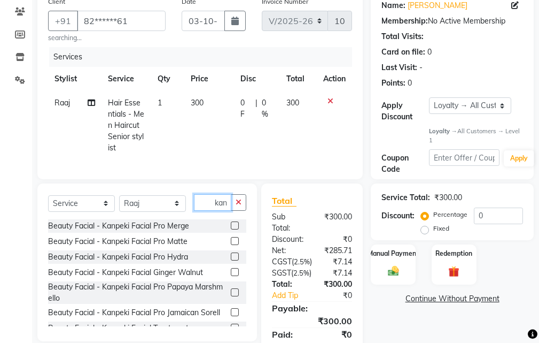
type input "kan"
click at [231, 245] on label at bounding box center [235, 241] width 8 height 8
click at [231, 245] on input "checkbox" at bounding box center [234, 241] width 7 height 7
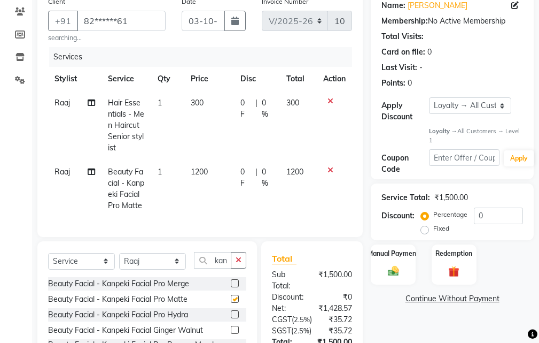
checkbox input "false"
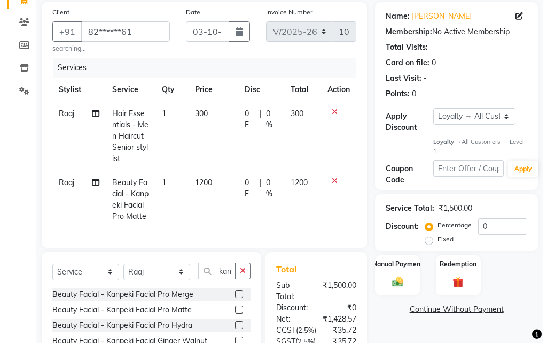
scroll to position [27, 0]
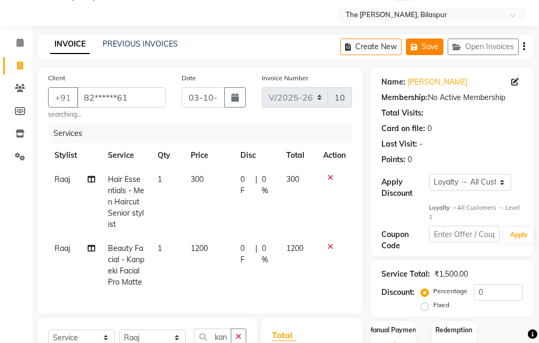
click at [433, 45] on button "Save" at bounding box center [424, 46] width 37 height 17
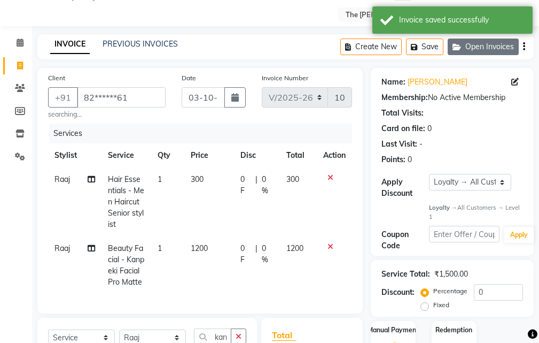
click at [494, 46] on button "Open Invoices" at bounding box center [483, 46] width 71 height 17
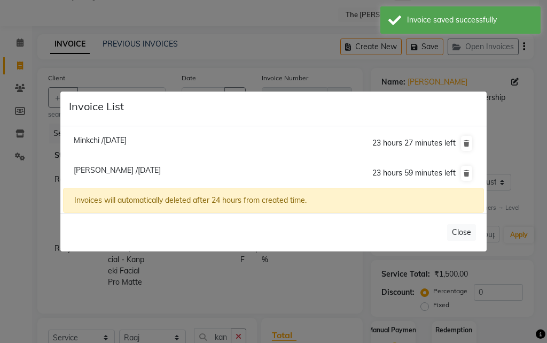
click at [108, 140] on span "Minkchi /[DATE]" at bounding box center [100, 140] width 53 height 10
type input "96******14"
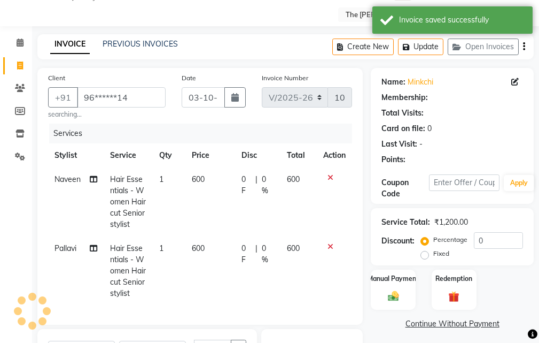
select select "1: Object"
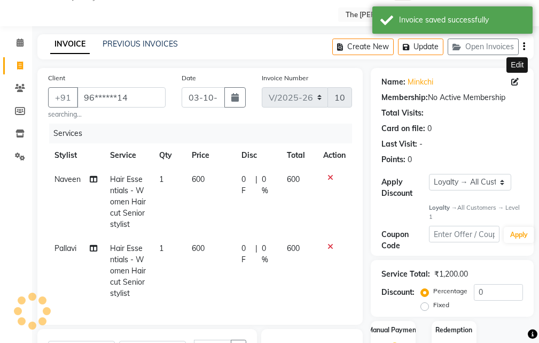
select select
click at [516, 83] on icon at bounding box center [514, 81] width 7 height 7
select select "[DEMOGRAPHIC_DATA]"
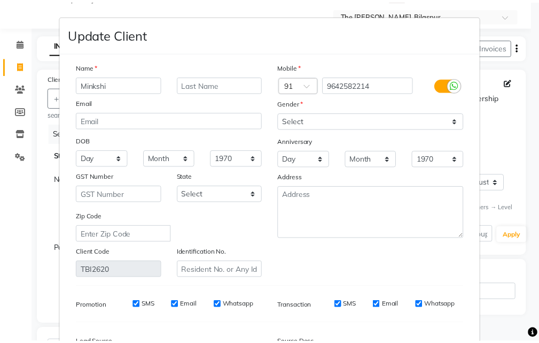
scroll to position [131, 0]
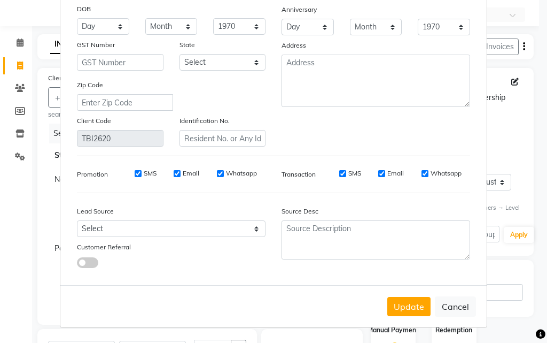
type input "Minkshi"
click at [390, 308] on button "Update" at bounding box center [408, 306] width 43 height 19
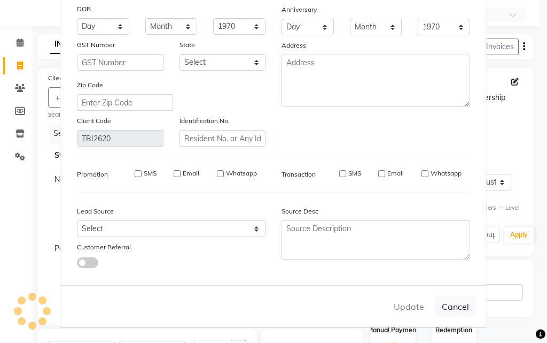
select select
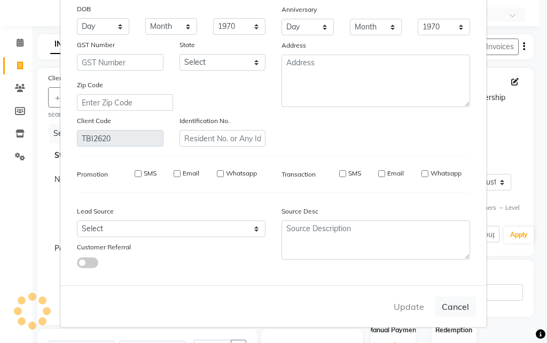
select select
checkbox input "false"
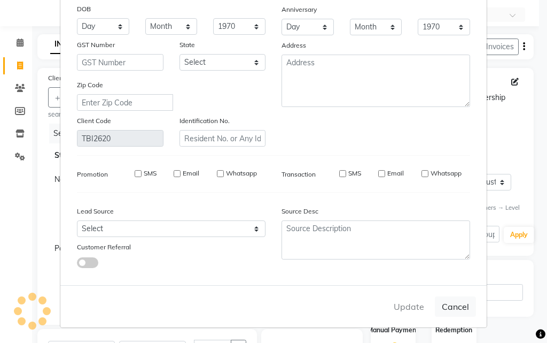
checkbox input "false"
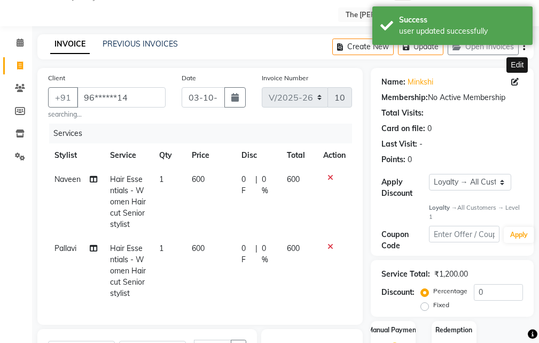
select select "1: Object"
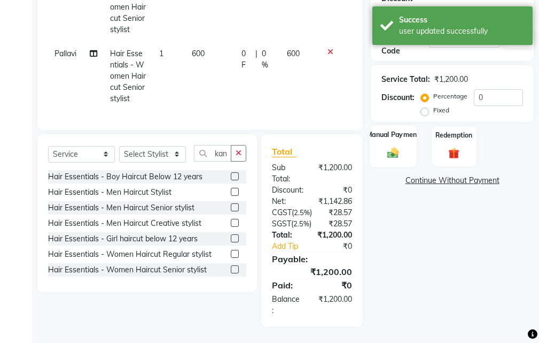
scroll to position [145, 0]
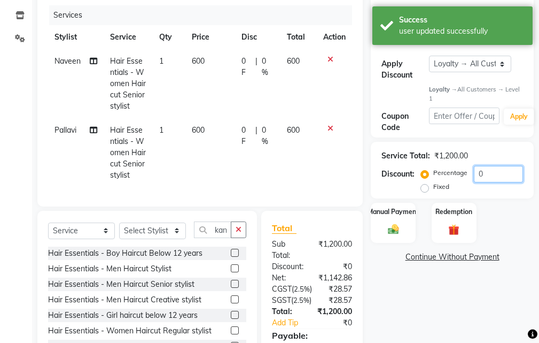
click at [500, 177] on input "0" at bounding box center [498, 174] width 49 height 17
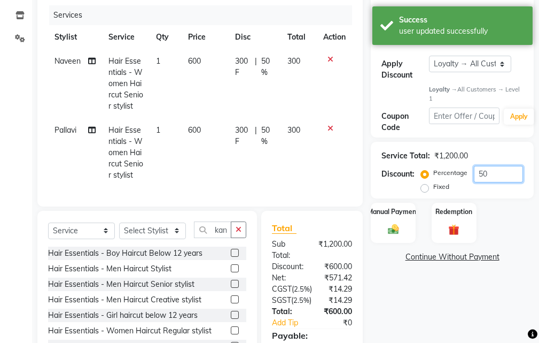
type input "50"
click at [433, 187] on label "Fixed" at bounding box center [441, 187] width 16 height 10
click at [423, 187] on input "Fixed" at bounding box center [426, 186] width 7 height 7
radio input "true"
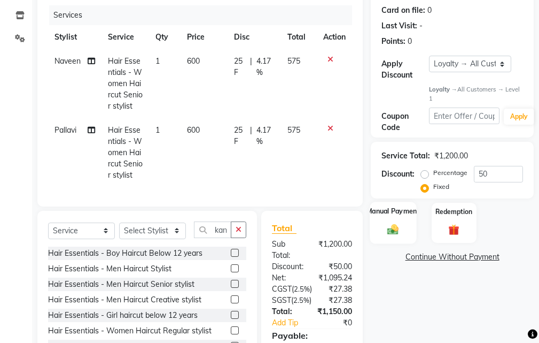
drag, startPoint x: 388, startPoint y: 221, endPoint x: 392, endPoint y: 227, distance: 7.3
click at [389, 221] on div "Manual Payment" at bounding box center [393, 223] width 46 height 42
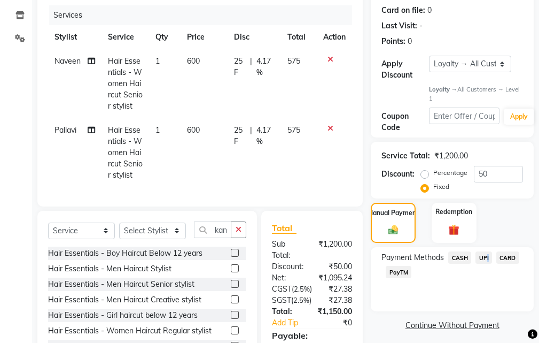
click at [486, 259] on span "UPI" at bounding box center [484, 257] width 17 height 12
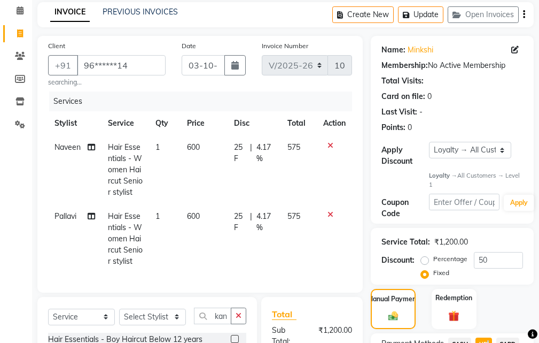
scroll to position [53, 0]
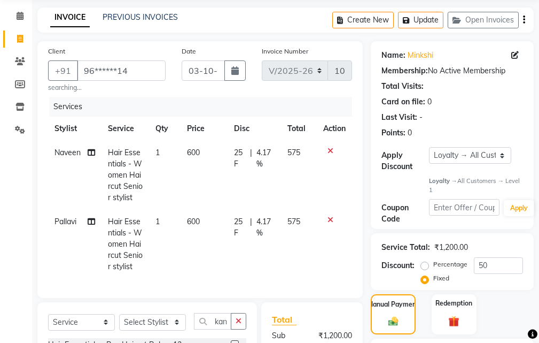
click at [482, 11] on div "Create New Update Open Invoices" at bounding box center [432, 19] width 201 height 25
click at [477, 18] on button "Open Invoices" at bounding box center [483, 20] width 71 height 17
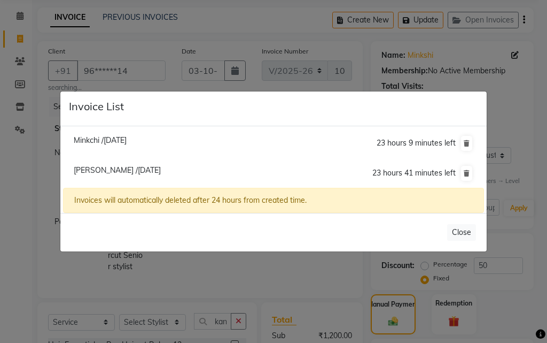
click at [133, 166] on span "[PERSON_NAME] /[DATE]" at bounding box center [117, 170] width 87 height 10
type input "82******61"
radio input "true"
type input "0"
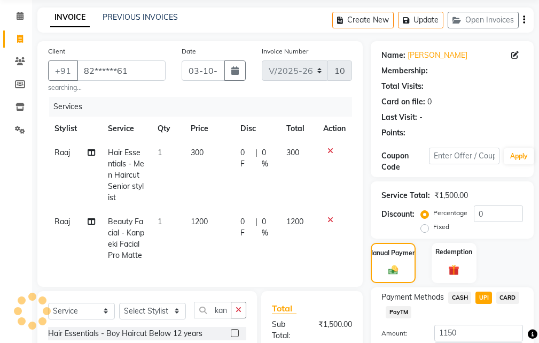
select select "1: Object"
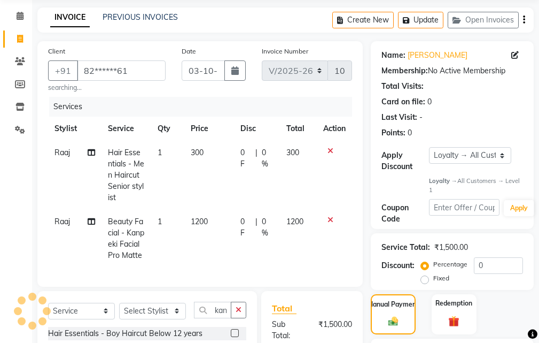
select select
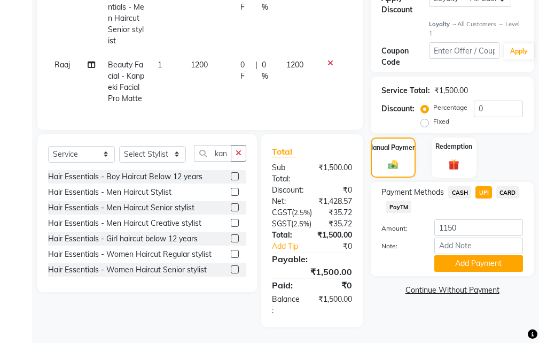
scroll to position [241, 0]
drag, startPoint x: 227, startPoint y: 132, endPoint x: 236, endPoint y: 137, distance: 10.3
click at [228, 145] on input "kan" at bounding box center [212, 153] width 37 height 17
click at [238, 145] on button "button" at bounding box center [238, 153] width 15 height 17
click at [220, 145] on input "text" at bounding box center [220, 153] width 52 height 17
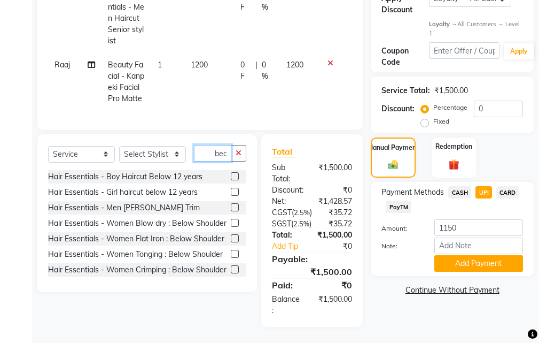
scroll to position [0, 1]
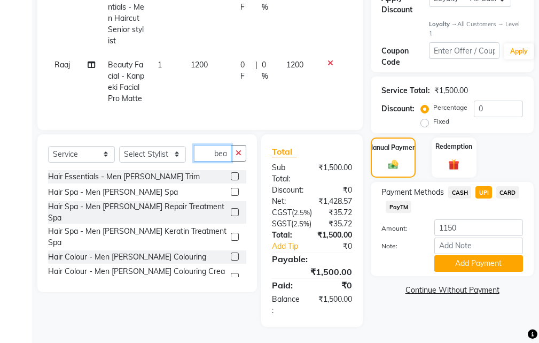
type input "bea"
click at [231, 172] on label at bounding box center [235, 176] width 8 height 8
click at [231, 173] on input "checkbox" at bounding box center [234, 176] width 7 height 7
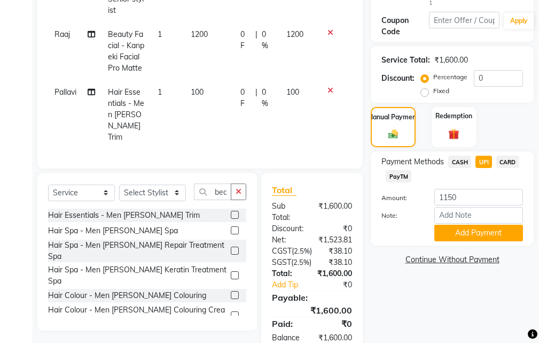
checkbox input "false"
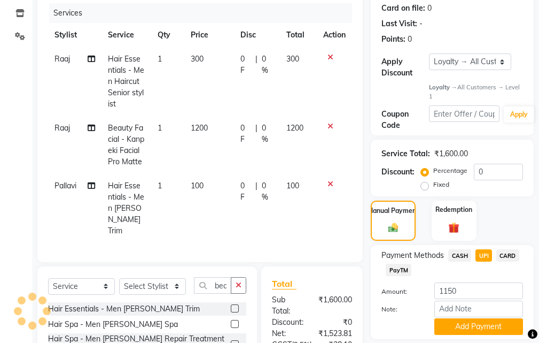
scroll to position [241, 0]
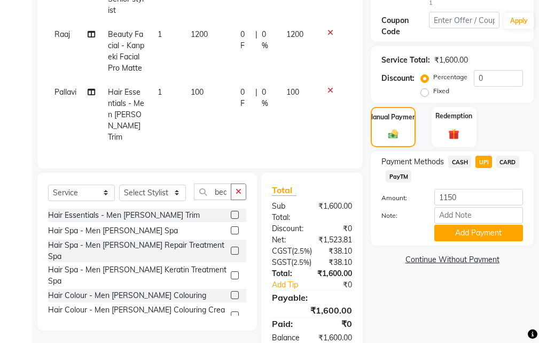
click at [469, 161] on span "CASH" at bounding box center [459, 162] width 23 height 12
type input "1600"
click at [479, 165] on span "UPI" at bounding box center [484, 162] width 17 height 12
click at [472, 230] on button "Add Payment" at bounding box center [479, 232] width 89 height 17
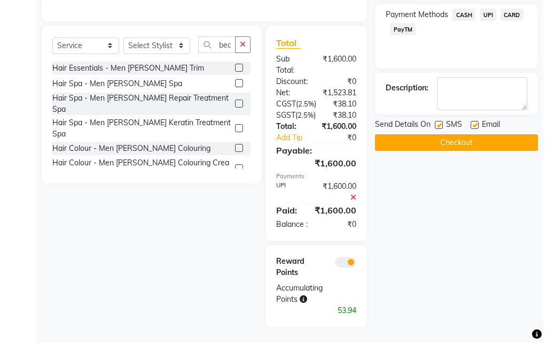
scroll to position [55, 0]
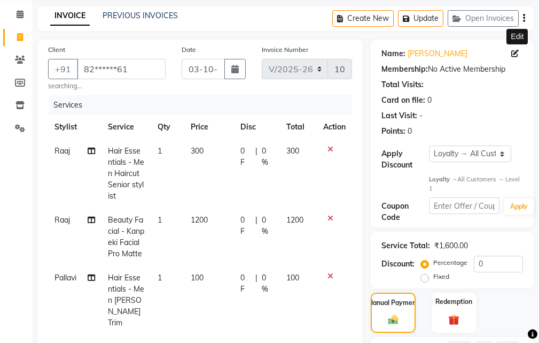
click at [516, 54] on icon at bounding box center [514, 53] width 7 height 7
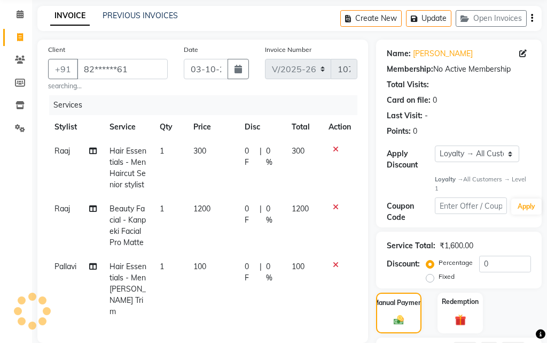
select select "[DEMOGRAPHIC_DATA]"
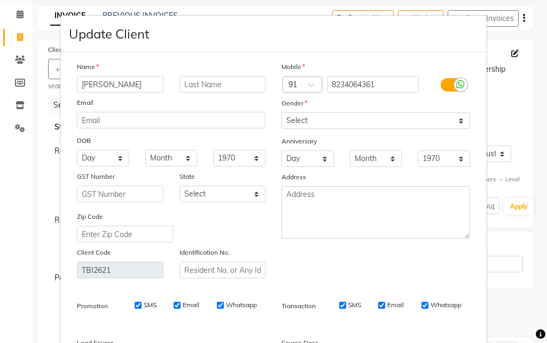
click at [134, 82] on input "[PERSON_NAME]" at bounding box center [120, 84] width 87 height 17
click at [98, 84] on input "[PERSON_NAME]" at bounding box center [120, 84] width 87 height 17
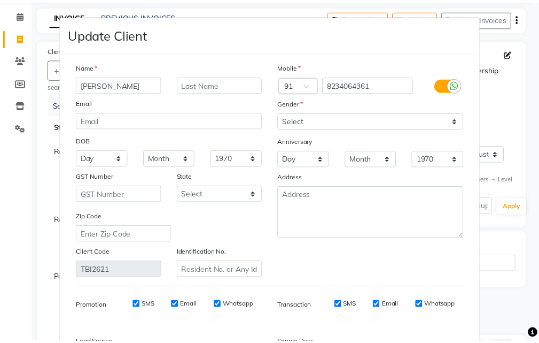
scroll to position [131, 0]
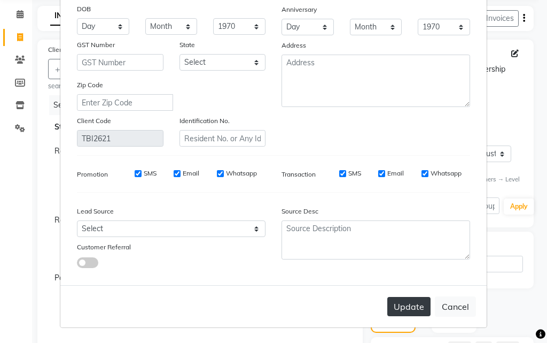
type input "[PERSON_NAME]"
click at [416, 309] on button "Update" at bounding box center [408, 306] width 43 height 19
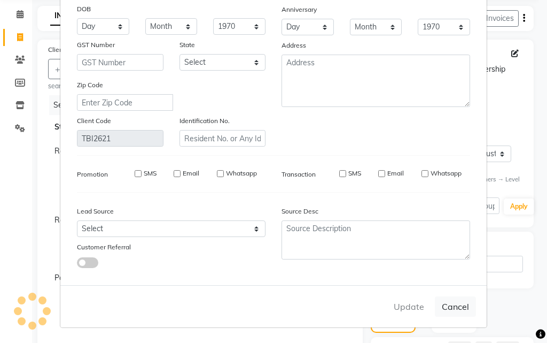
select select
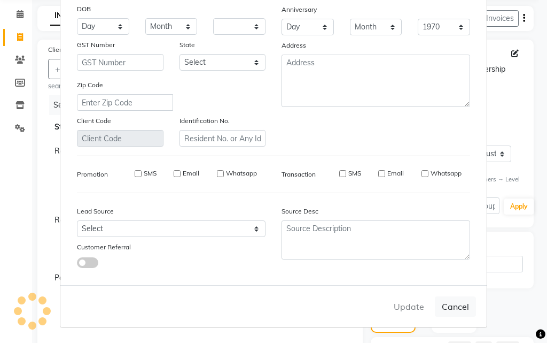
select select
checkbox input "false"
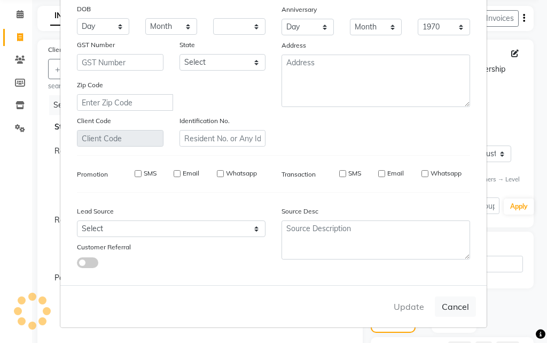
checkbox input "false"
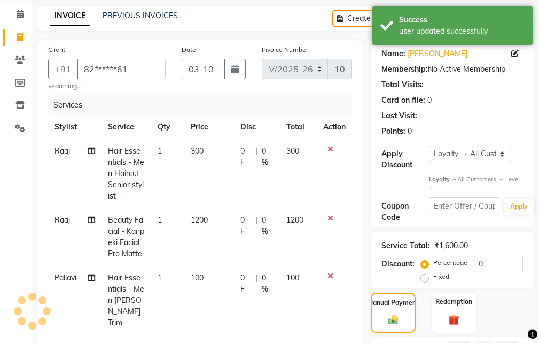
select select "1: Object"
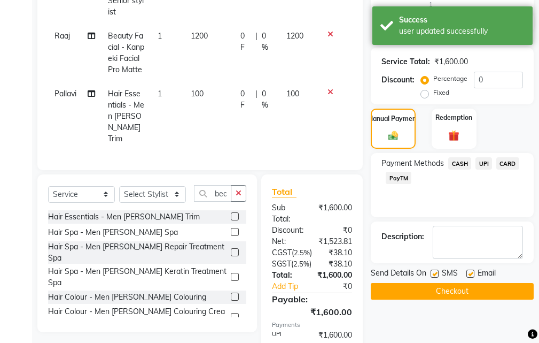
scroll to position [160, 0]
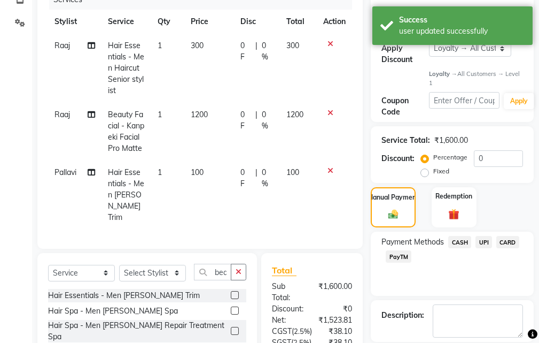
click at [327, 174] on div at bounding box center [334, 170] width 22 height 7
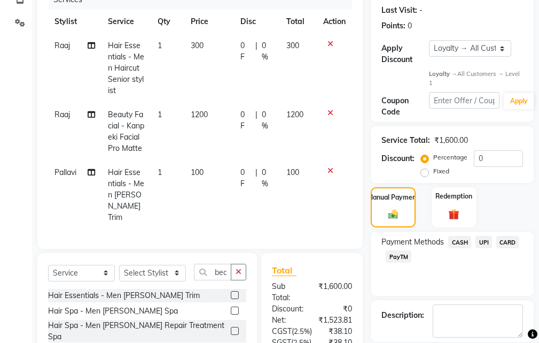
click at [330, 174] on icon at bounding box center [331, 170] width 6 height 7
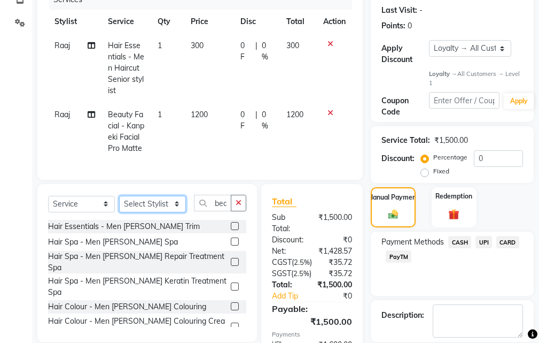
drag, startPoint x: 150, startPoint y: 211, endPoint x: 149, endPoint y: 218, distance: 7.0
click at [150, 211] on select "Select Stylist Manager [PERSON_NAME][GEOGRAPHIC_DATA] [GEOGRAPHIC_DATA][PERSON_…" at bounding box center [152, 204] width 67 height 17
select select "86788"
click at [119, 203] on select "Select Stylist Manager [PERSON_NAME][GEOGRAPHIC_DATA] [GEOGRAPHIC_DATA][PERSON_…" at bounding box center [152, 204] width 67 height 17
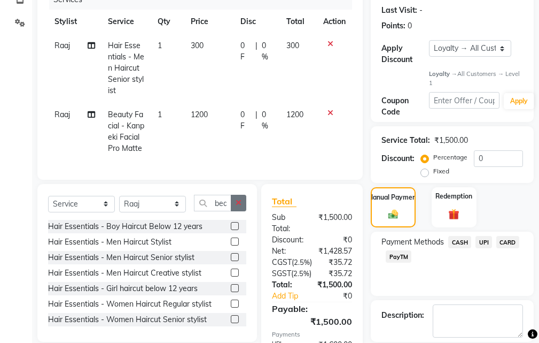
click at [235, 210] on button "button" at bounding box center [238, 203] width 15 height 17
click at [228, 211] on input "text" at bounding box center [220, 203] width 52 height 17
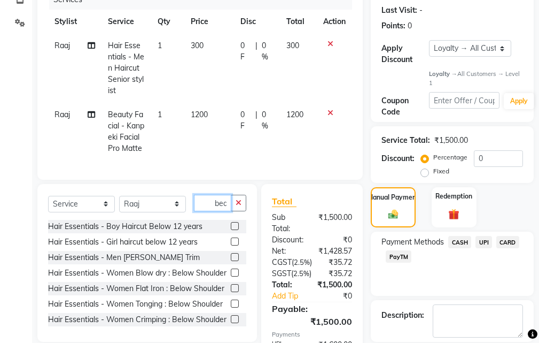
scroll to position [0, 1]
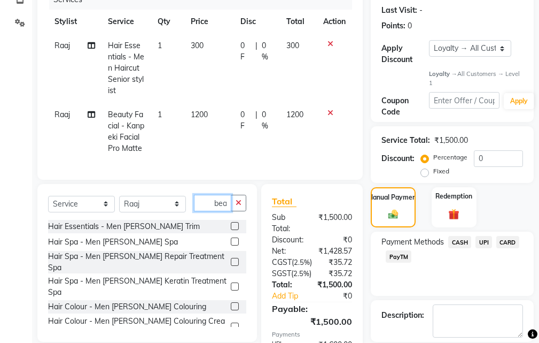
type input "bea"
click at [231, 230] on label at bounding box center [235, 226] width 8 height 8
click at [231, 230] on input "checkbox" at bounding box center [234, 226] width 7 height 7
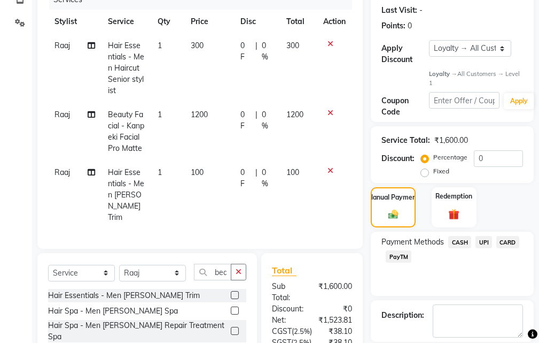
checkbox input "false"
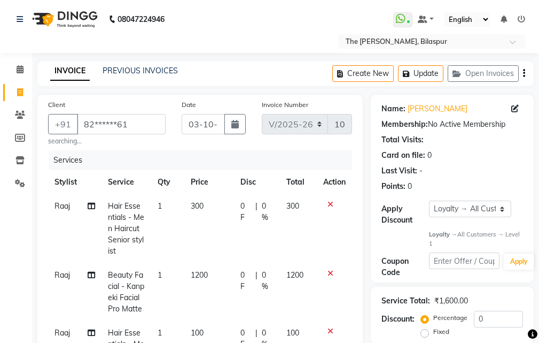
scroll to position [160, 0]
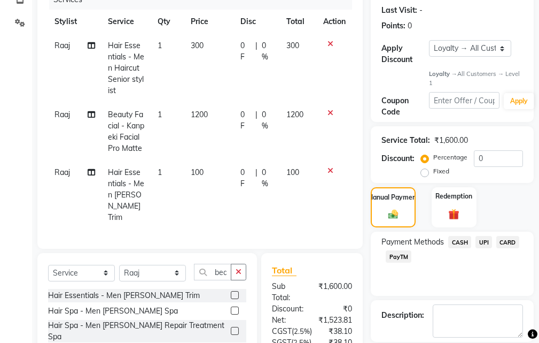
click at [485, 245] on span "UPI" at bounding box center [484, 242] width 17 height 12
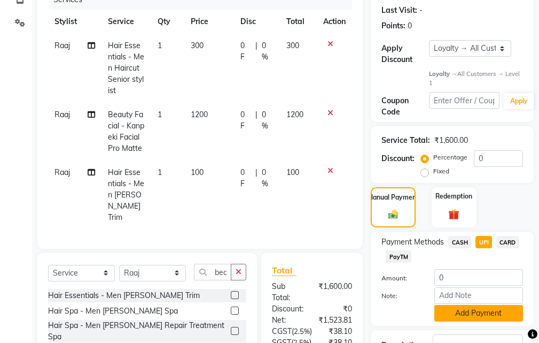
click at [455, 310] on button "Add Payment" at bounding box center [479, 313] width 89 height 17
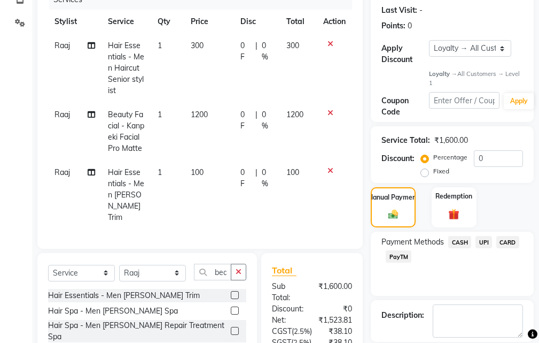
click at [490, 241] on span "UPI" at bounding box center [484, 242] width 17 height 12
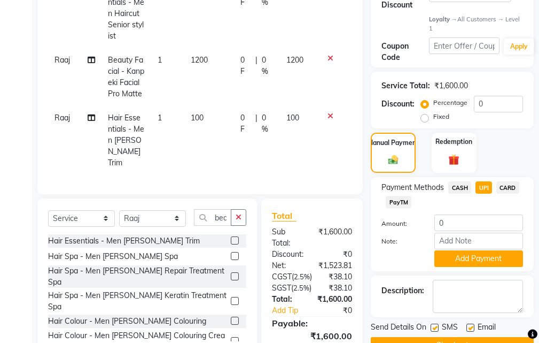
scroll to position [267, 0]
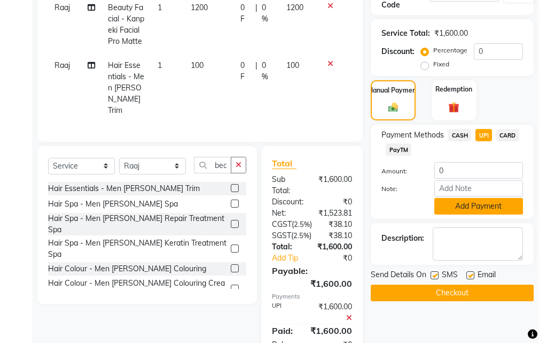
click at [474, 205] on button "Add Payment" at bounding box center [479, 206] width 89 height 17
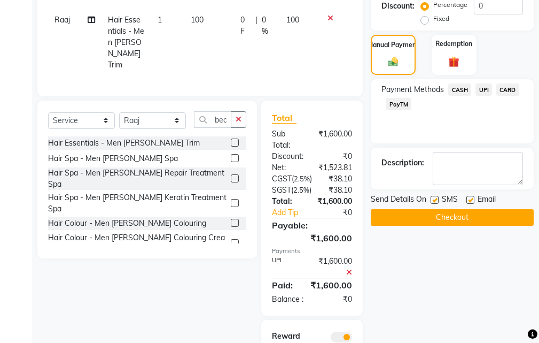
scroll to position [364, 0]
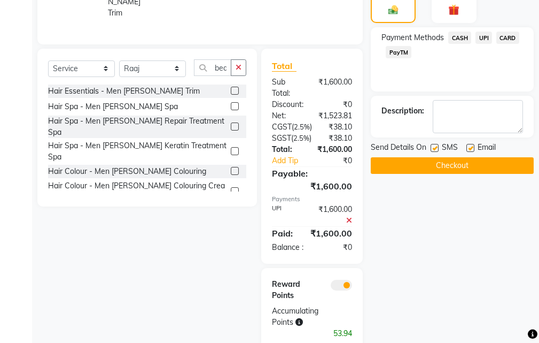
click at [397, 167] on button "Checkout" at bounding box center [452, 165] width 163 height 17
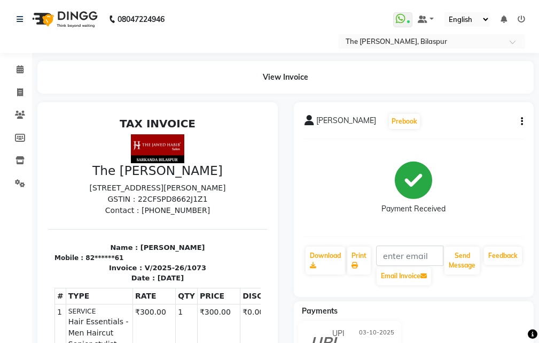
scroll to position [9, 0]
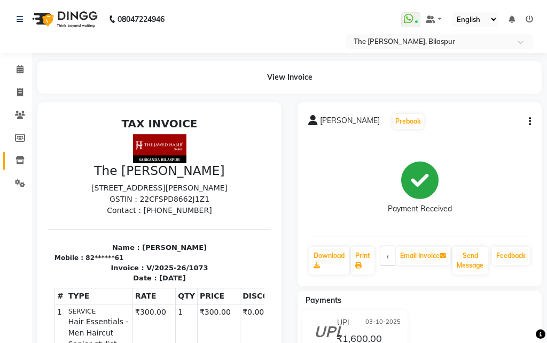
select select "6473"
select select "service"
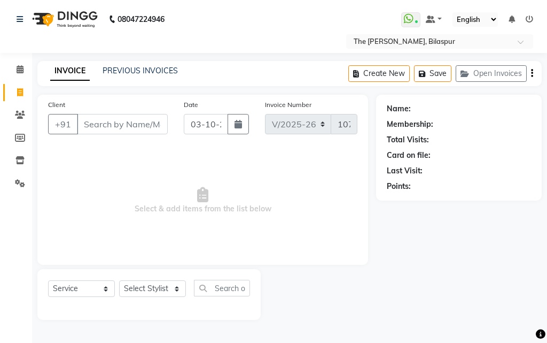
select select "63556"
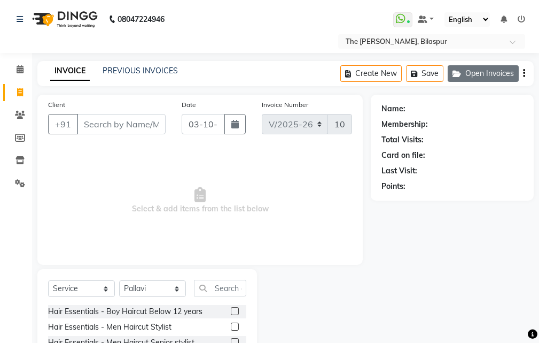
click at [475, 74] on button "Open Invoices" at bounding box center [483, 73] width 71 height 17
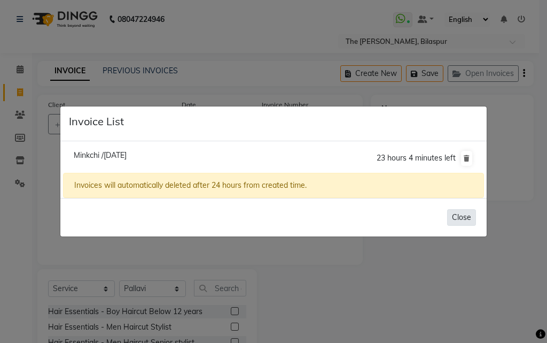
click at [465, 219] on button "Close" at bounding box center [461, 217] width 29 height 17
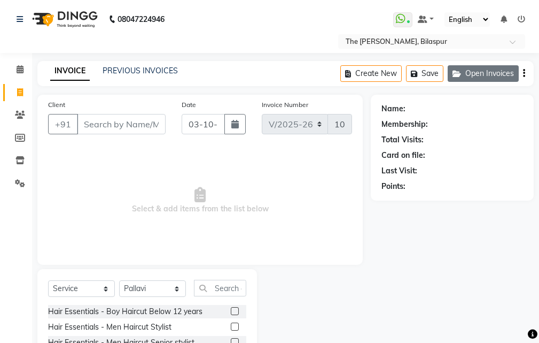
click at [477, 73] on button "Open Invoices" at bounding box center [483, 73] width 71 height 17
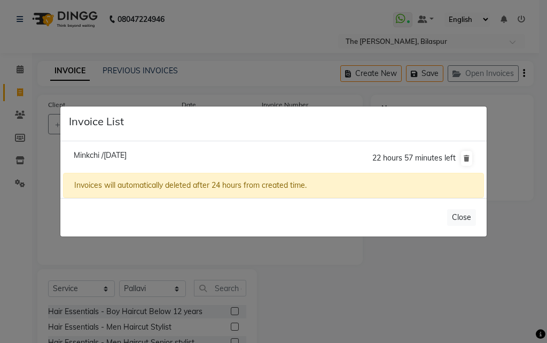
click at [127, 154] on span "Minkchi /[DATE]" at bounding box center [100, 155] width 53 height 10
type input "96******14"
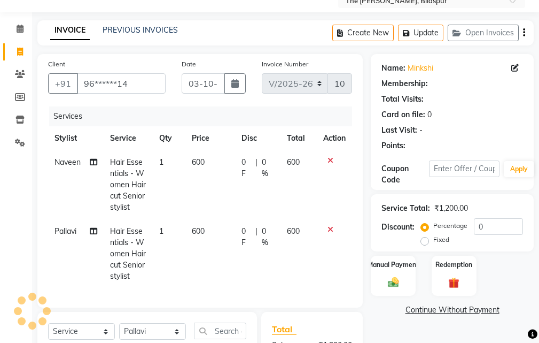
select select "1: Object"
